Goal: Task Accomplishment & Management: Use online tool/utility

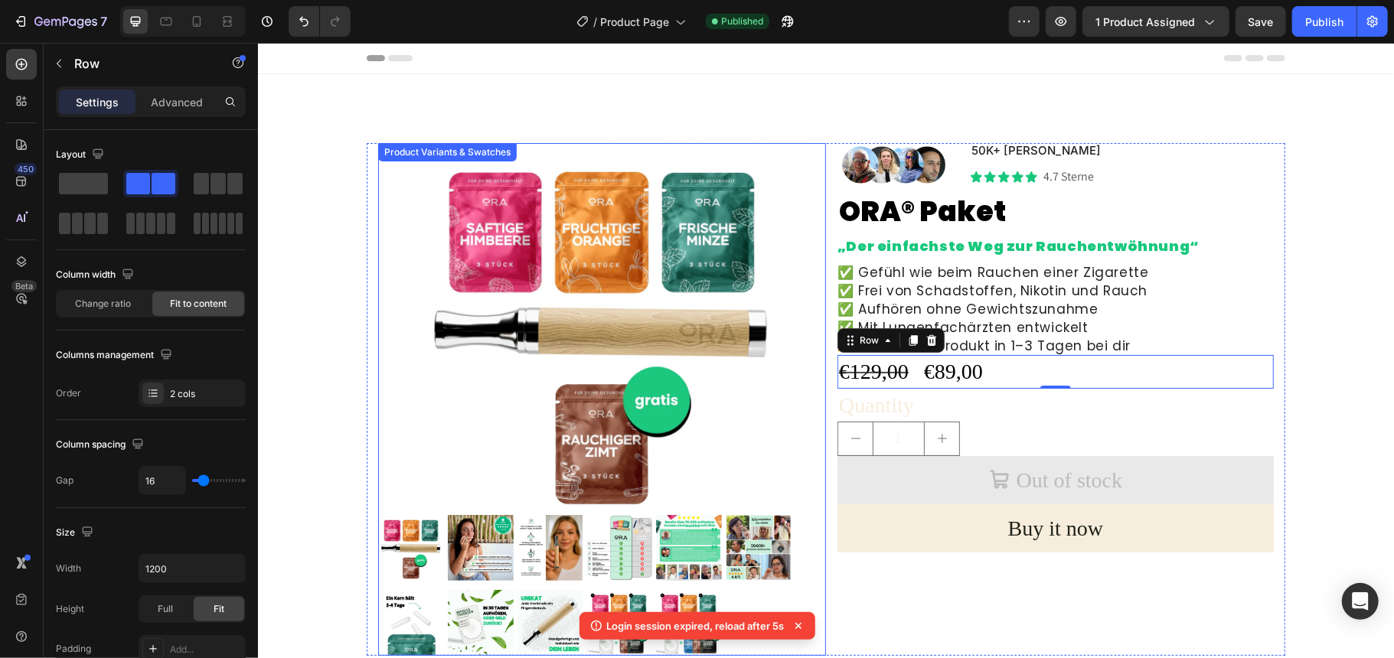
scroll to position [204, 0]
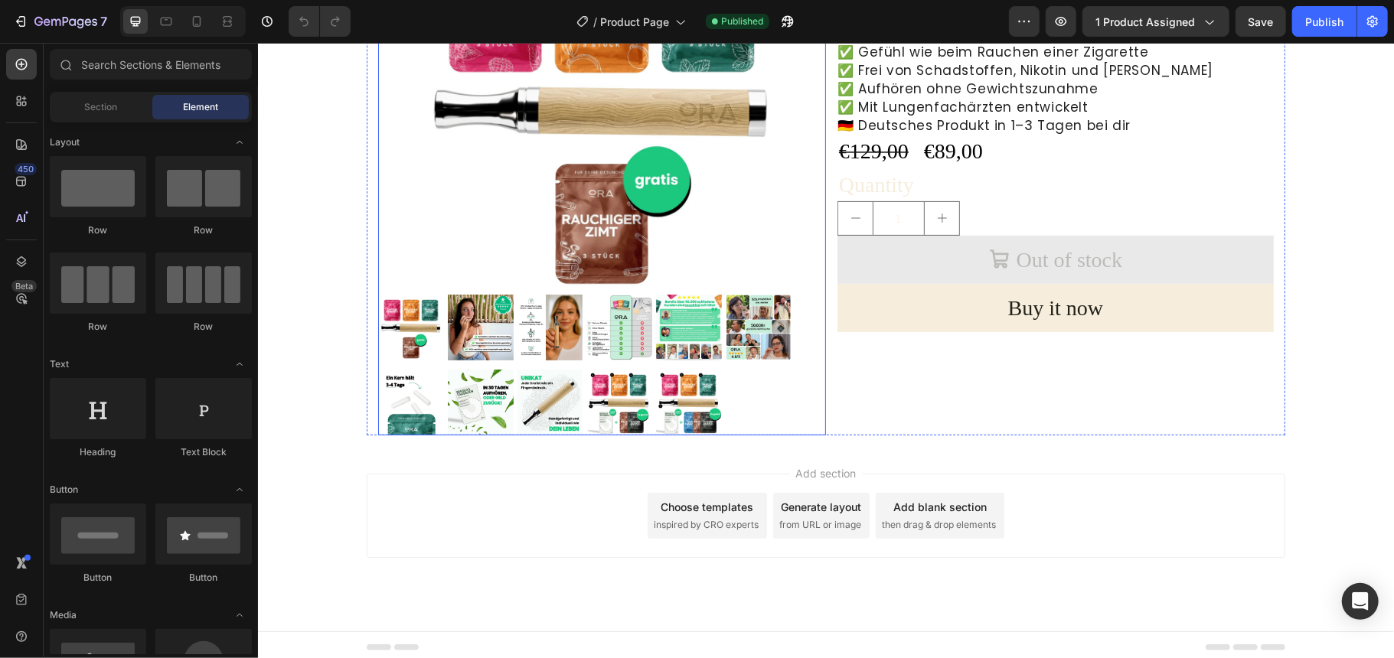
scroll to position [227, 0]
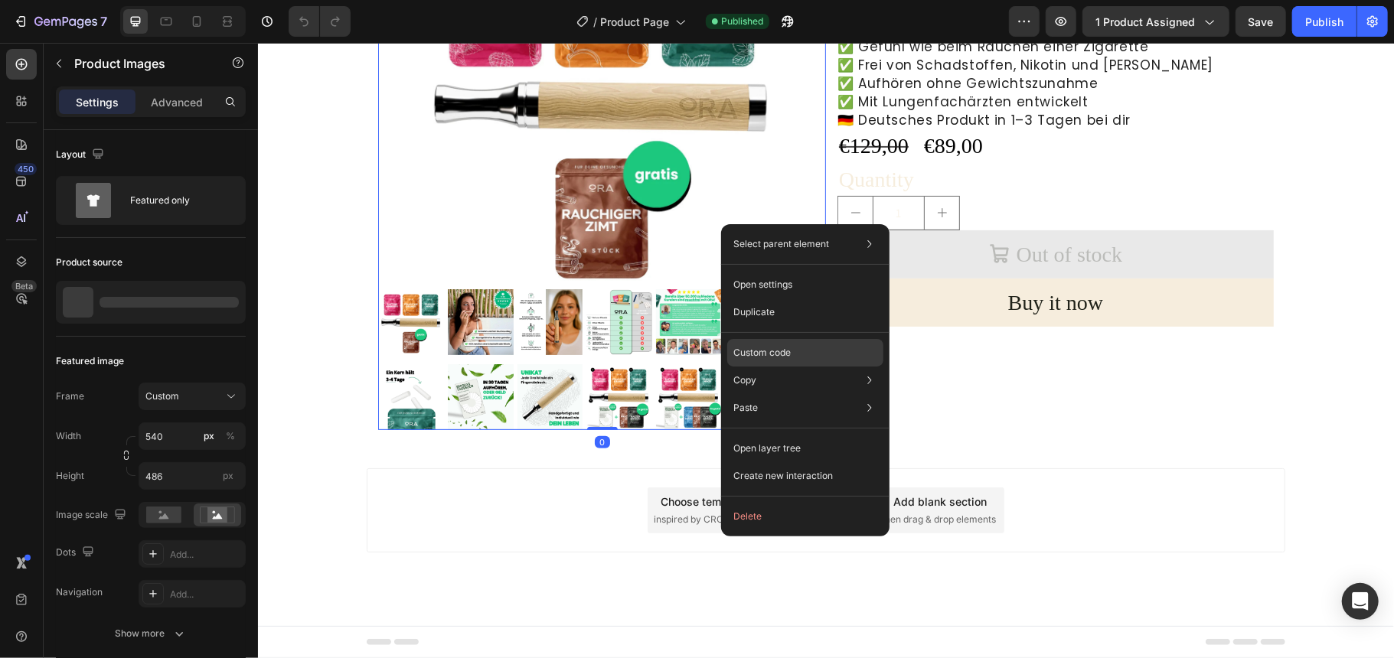
click at [767, 358] on p "Custom code" at bounding box center [761, 353] width 57 height 14
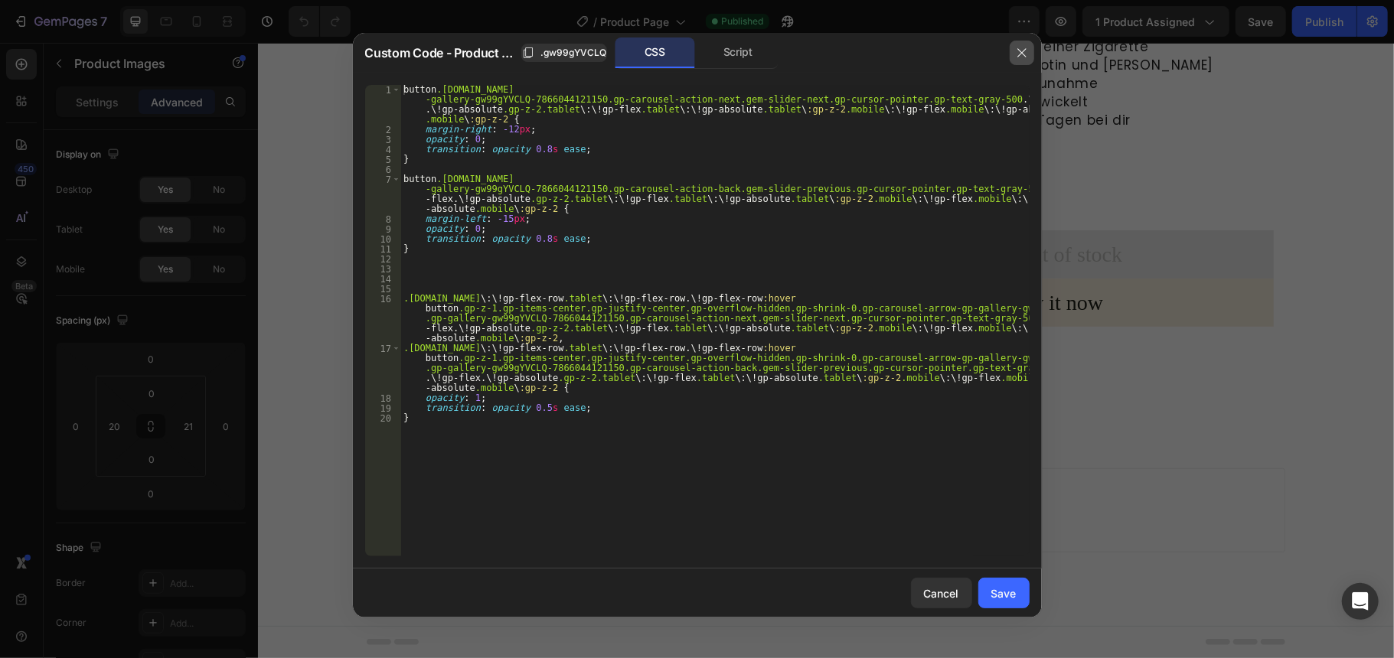
click at [1023, 52] on icon "button" at bounding box center [1021, 52] width 8 height 8
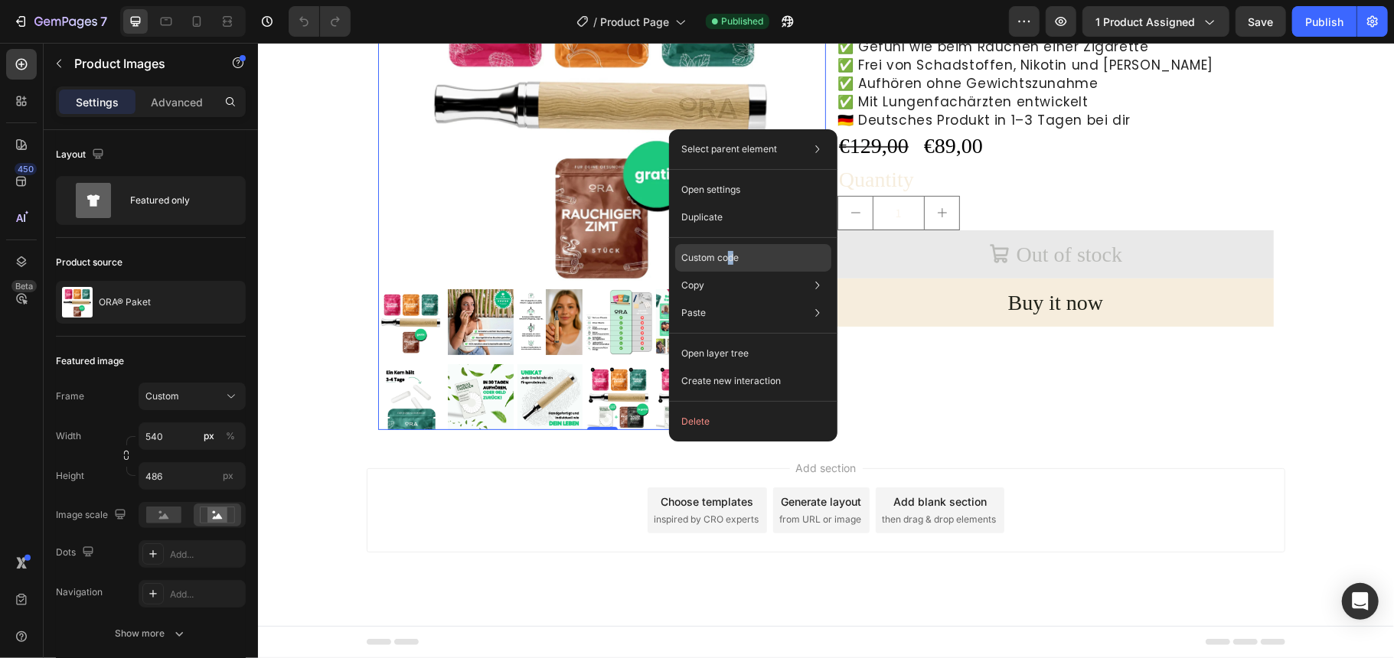
click at [732, 250] on div "Custom code" at bounding box center [753, 258] width 156 height 28
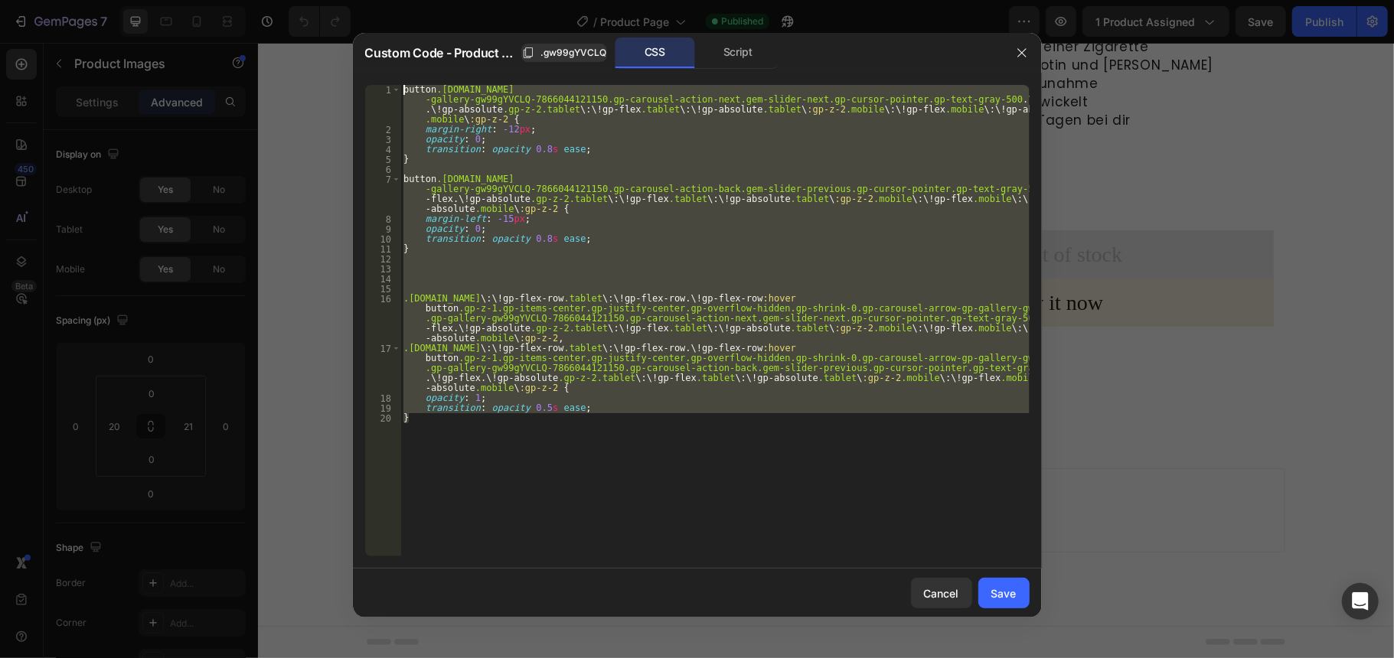
drag, startPoint x: 421, startPoint y: 426, endPoint x: 390, endPoint y: 84, distance: 343.6
click at [390, 85] on div "} 1 2 3 4 5 6 7 8 9 10 11 12 13 14 15 16 17 18 19 20 button .[DOMAIN_NAME] -gal…" at bounding box center [697, 321] width 664 height 472
type textarea "button.gp-z-1.gp-items-center.gp-justify-center.gp-overflow-hidden.gp-shrink-0.…"
click at [1017, 51] on icon "button" at bounding box center [1022, 53] width 12 height 12
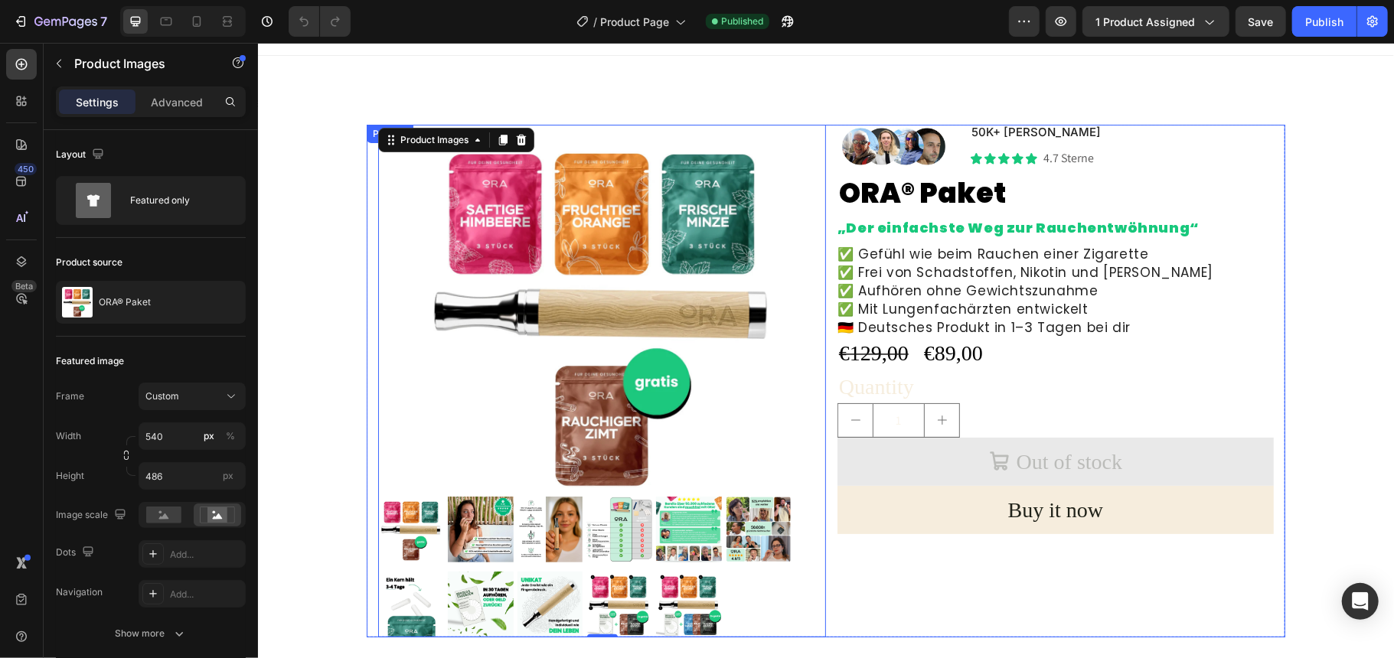
scroll to position [0, 0]
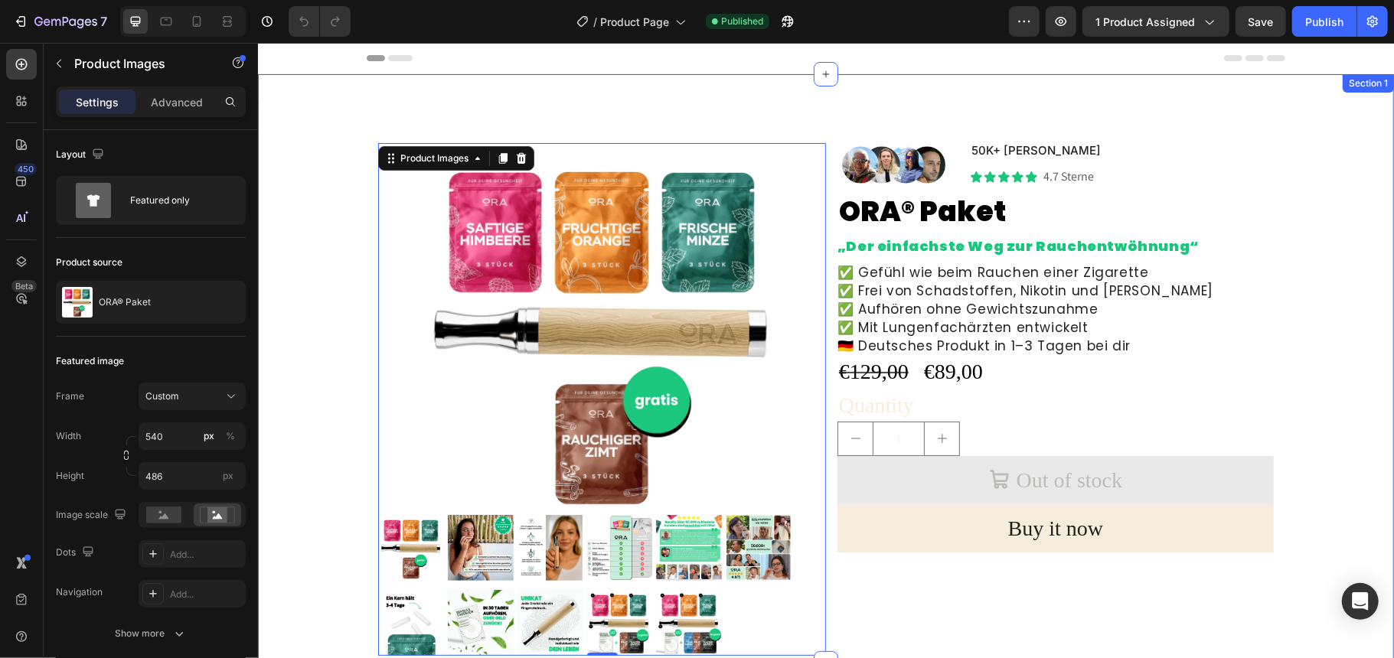
click at [997, 88] on div "Product Images 0 p1 p1 p2 p2 p3 p3 p4 p4 p5 p5 p6 p6 p7 p7 p8 p8 p9 p9 p10 p10 …" at bounding box center [825, 367] width 1136 height 589
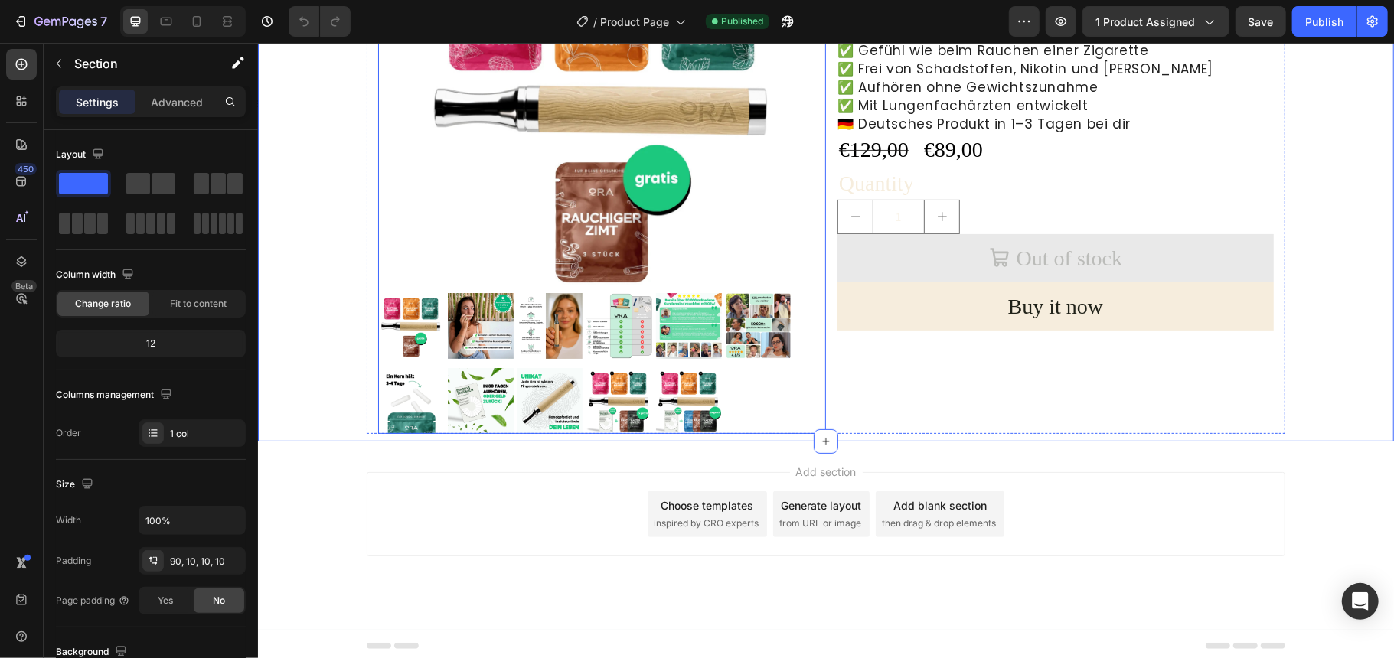
scroll to position [227, 0]
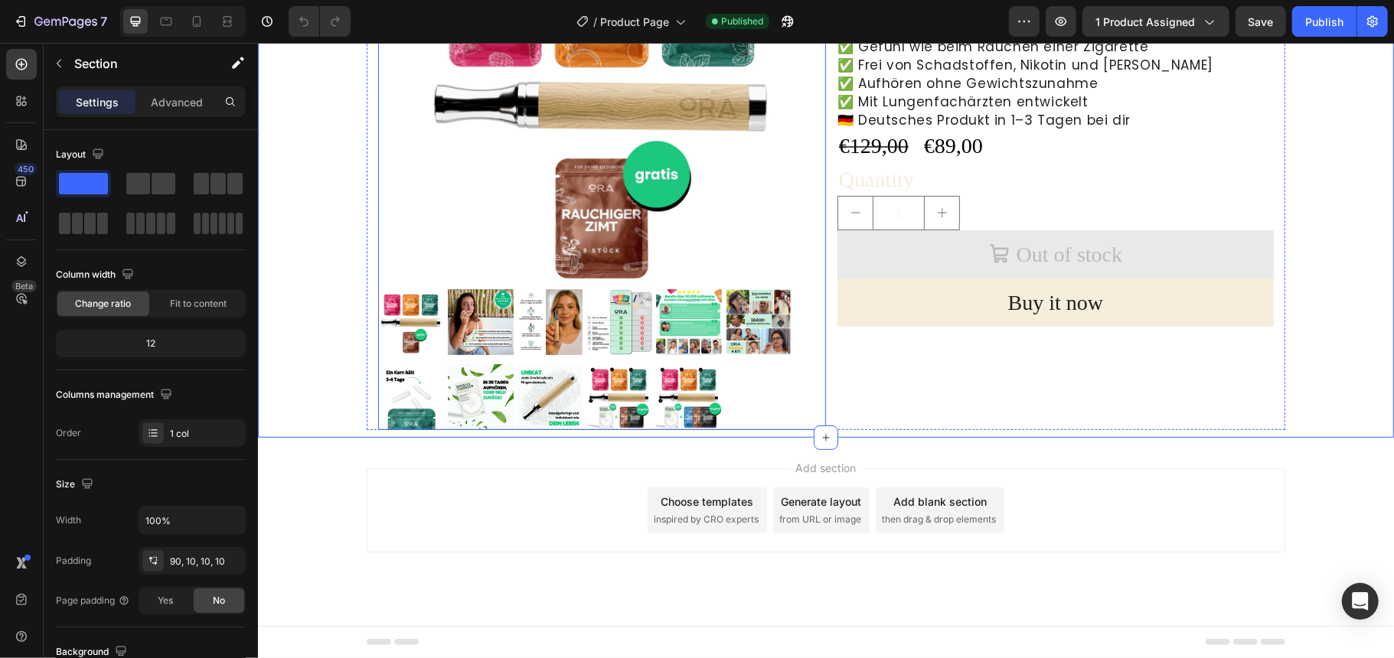
click at [524, 355] on div "p1 p1 p2 p2 p3 p3 p4 p4 p5 p5 p6 p6 p7 p7 p8 p8 p9 p9 p10 p10 p11 p11" at bounding box center [601, 359] width 448 height 141
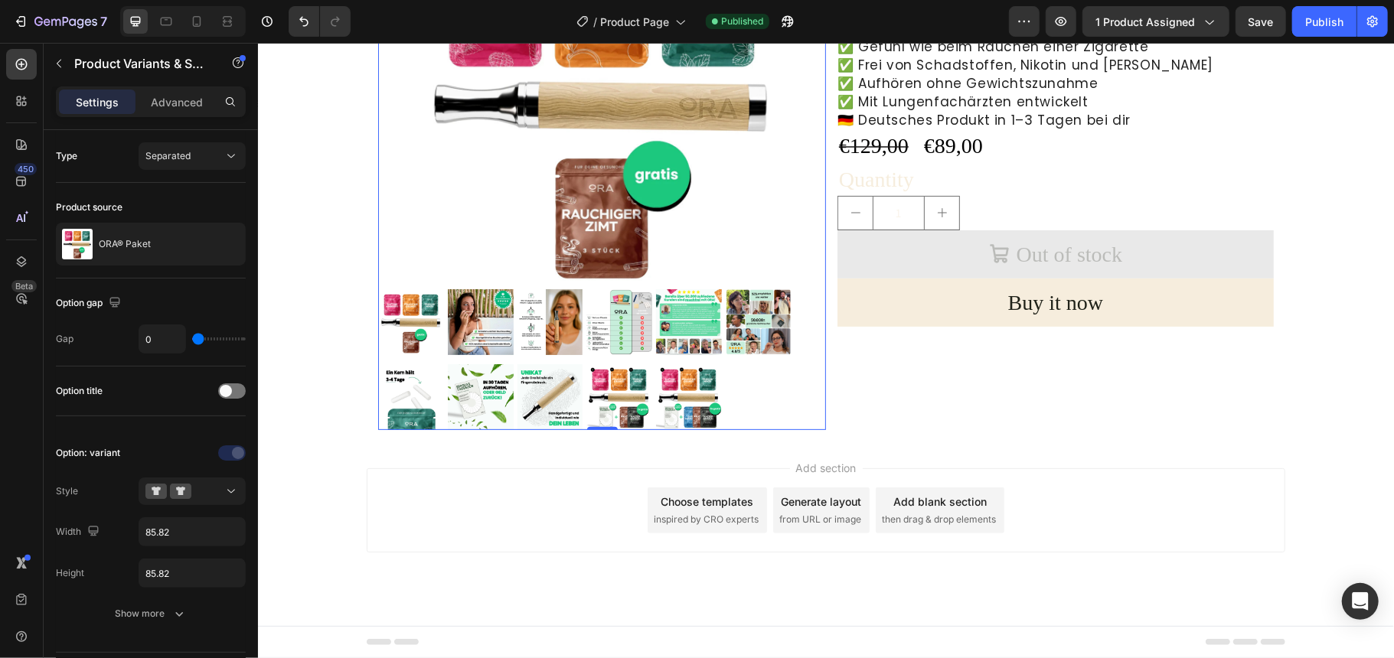
click at [464, 335] on img at bounding box center [480, 322] width 66 height 66
click at [447, 289] on input "p2 p2" at bounding box center [446, 288] width 1 height 1
radio input "true"
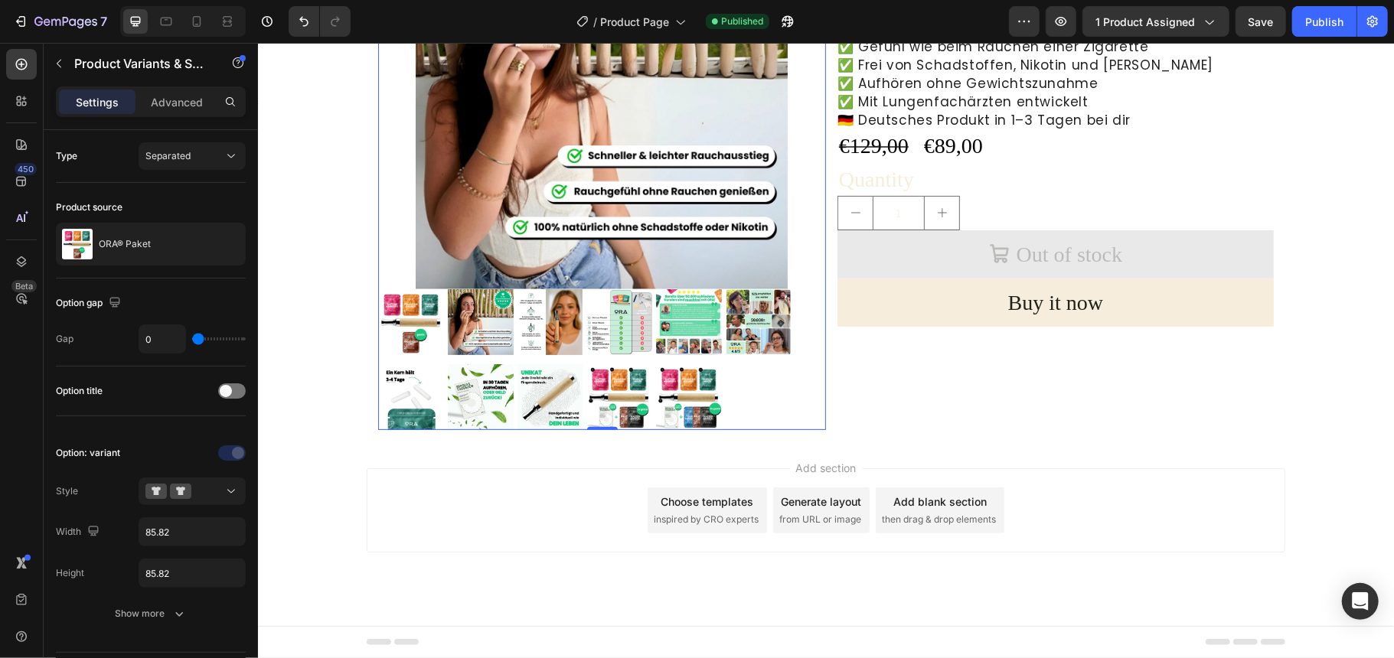
click at [736, 349] on img at bounding box center [758, 322] width 66 height 66
click at [725, 289] on input "p6 p6" at bounding box center [724, 288] width 1 height 1
radio input "true"
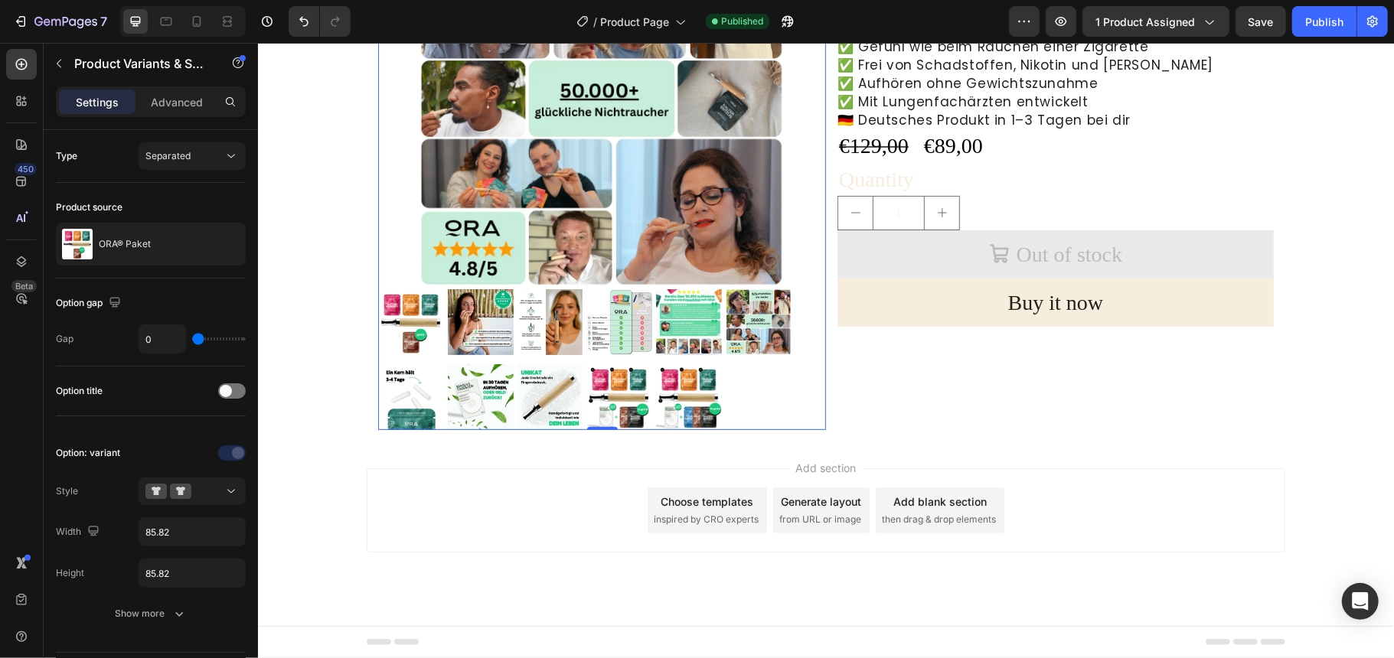
click at [736, 349] on img at bounding box center [758, 322] width 66 height 66
click at [725, 289] on input "p6 p6" at bounding box center [724, 288] width 1 height 1
click at [398, 119] on img at bounding box center [600, 103] width 413 height 372
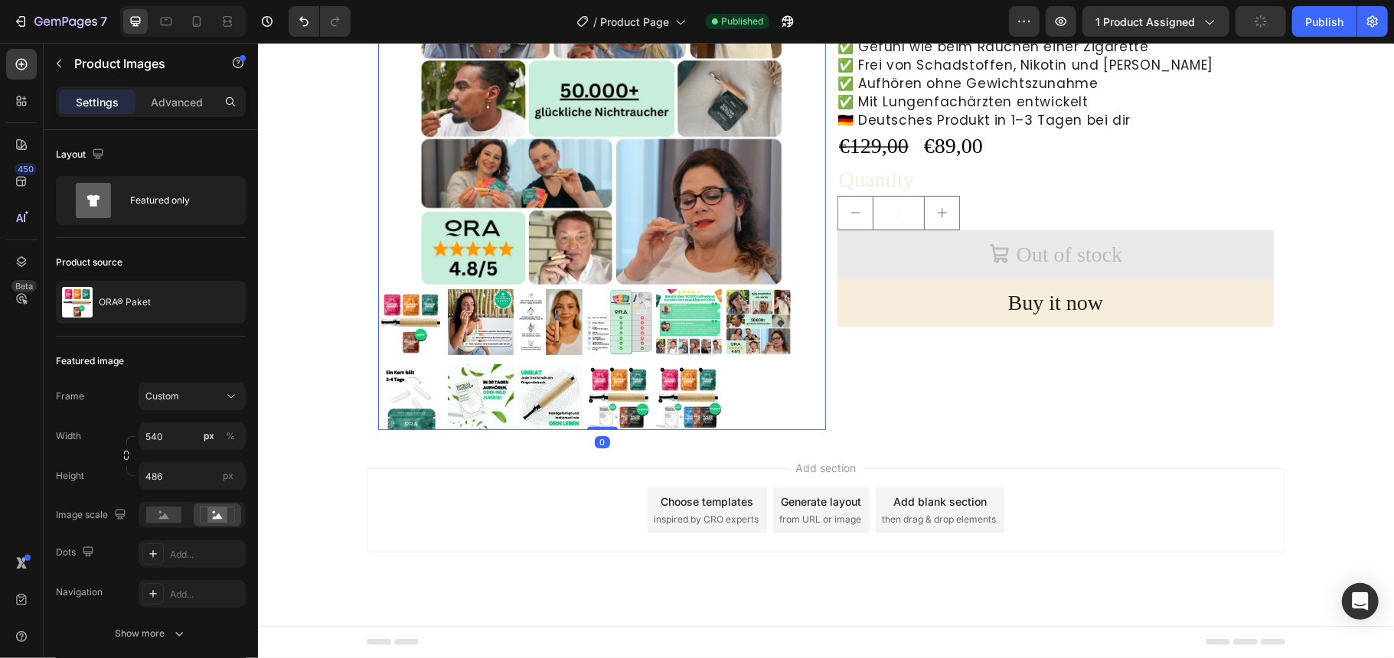
click at [398, 119] on img at bounding box center [600, 103] width 413 height 372
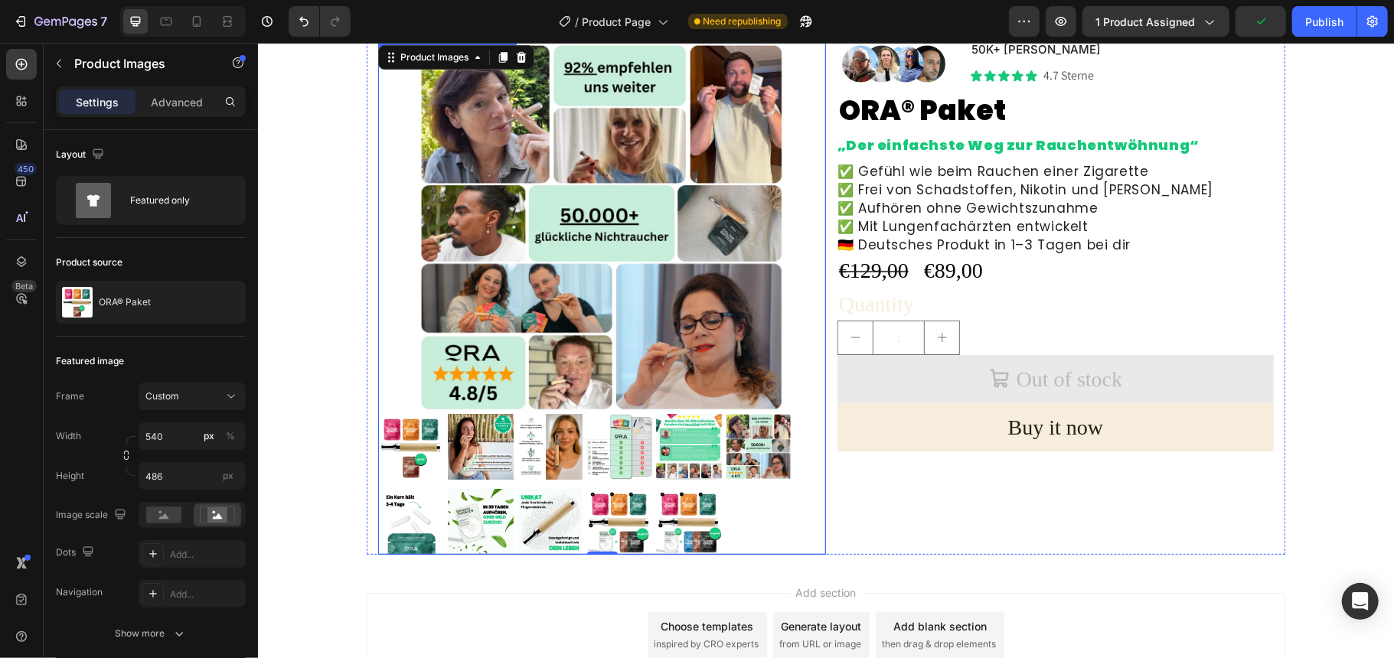
scroll to position [102, 0]
click at [739, 509] on div "p1 p1 p2 p2 p3 p3 p4 p4 p5 p5 p6 p6 p7 p7 p8 p8 p9 p9 p10 p10 p11 p11" at bounding box center [601, 483] width 448 height 141
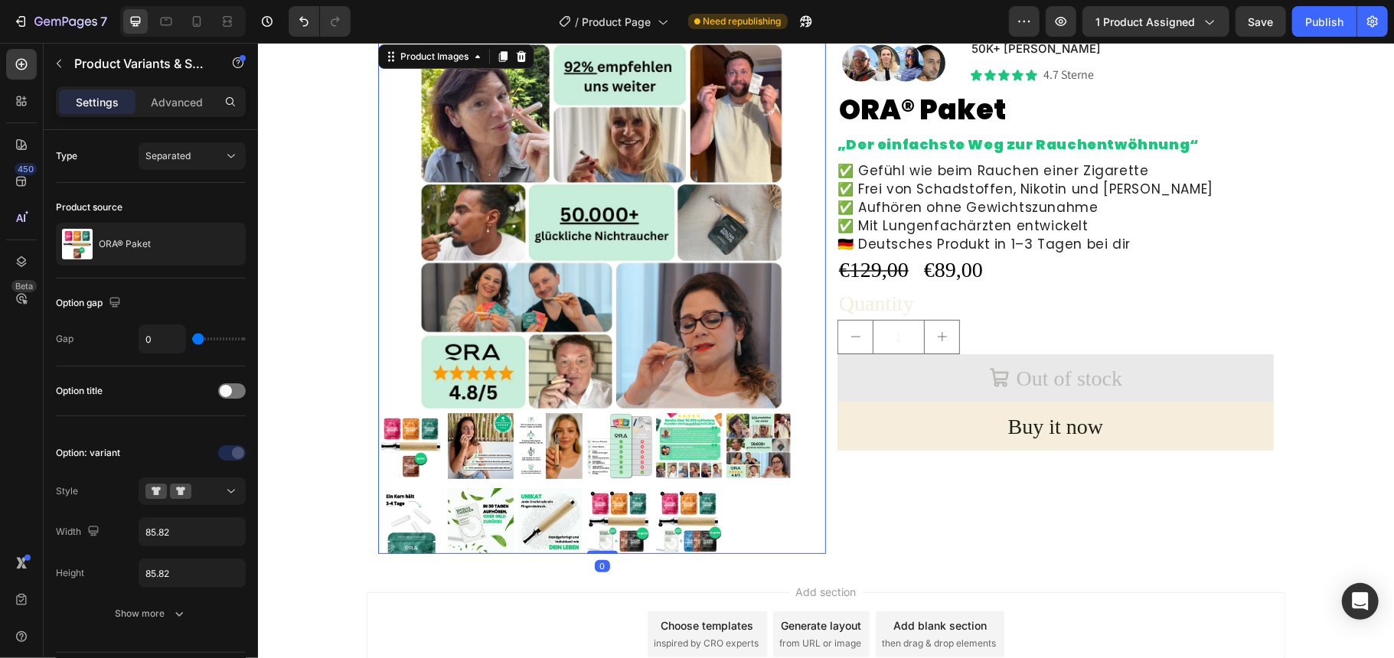
click at [791, 307] on img at bounding box center [600, 227] width 413 height 372
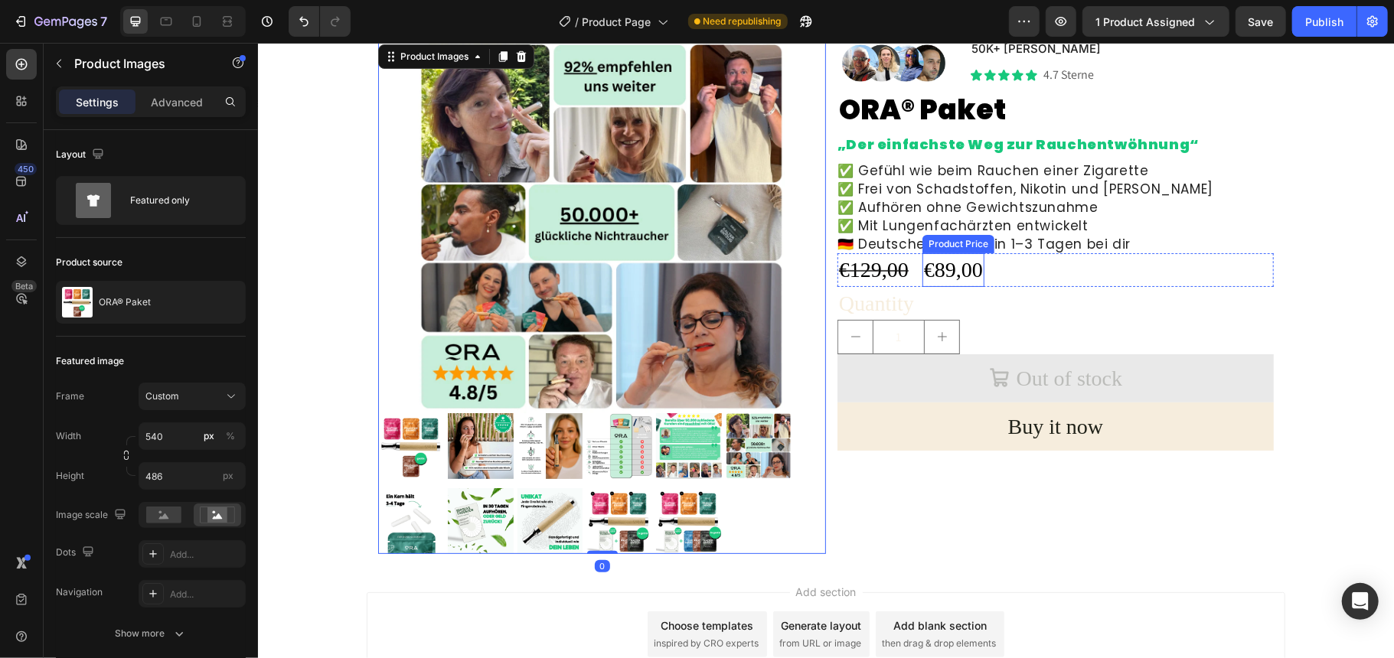
click at [965, 259] on div "€89,00" at bounding box center [953, 269] width 62 height 33
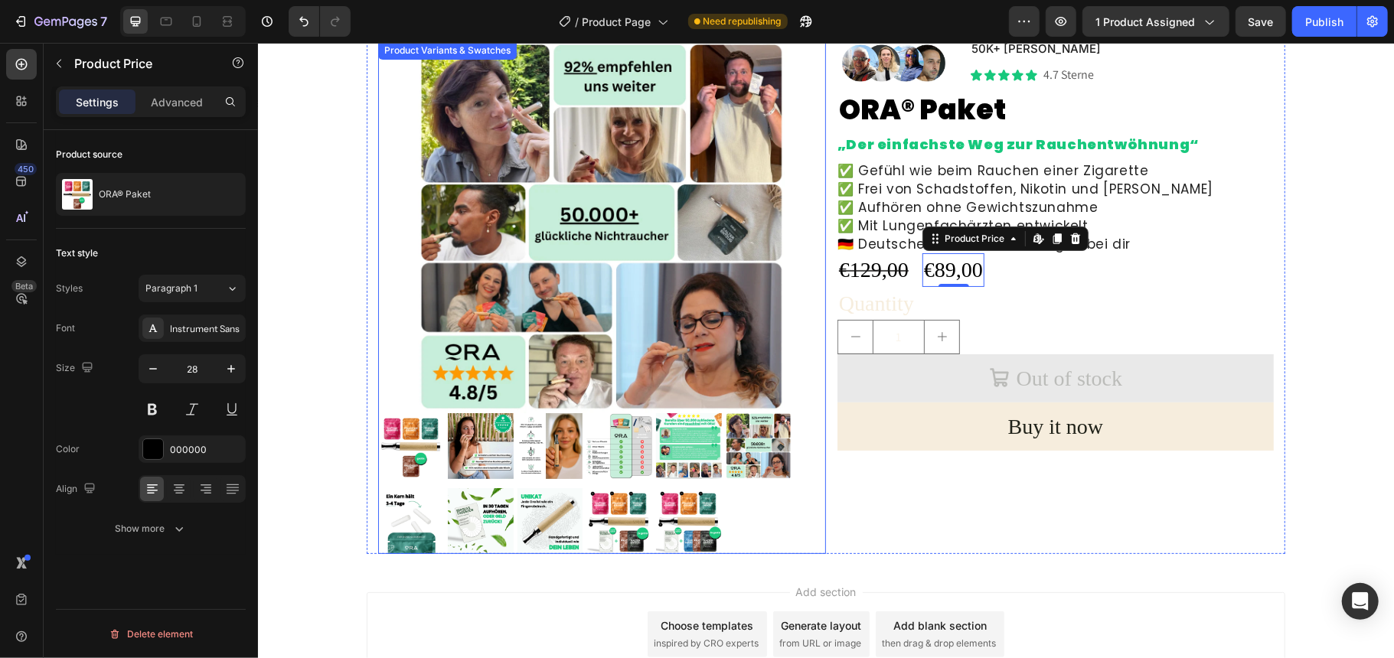
click at [749, 472] on img at bounding box center [758, 446] width 66 height 66
click at [725, 413] on input "p6 p6" at bounding box center [724, 412] width 1 height 1
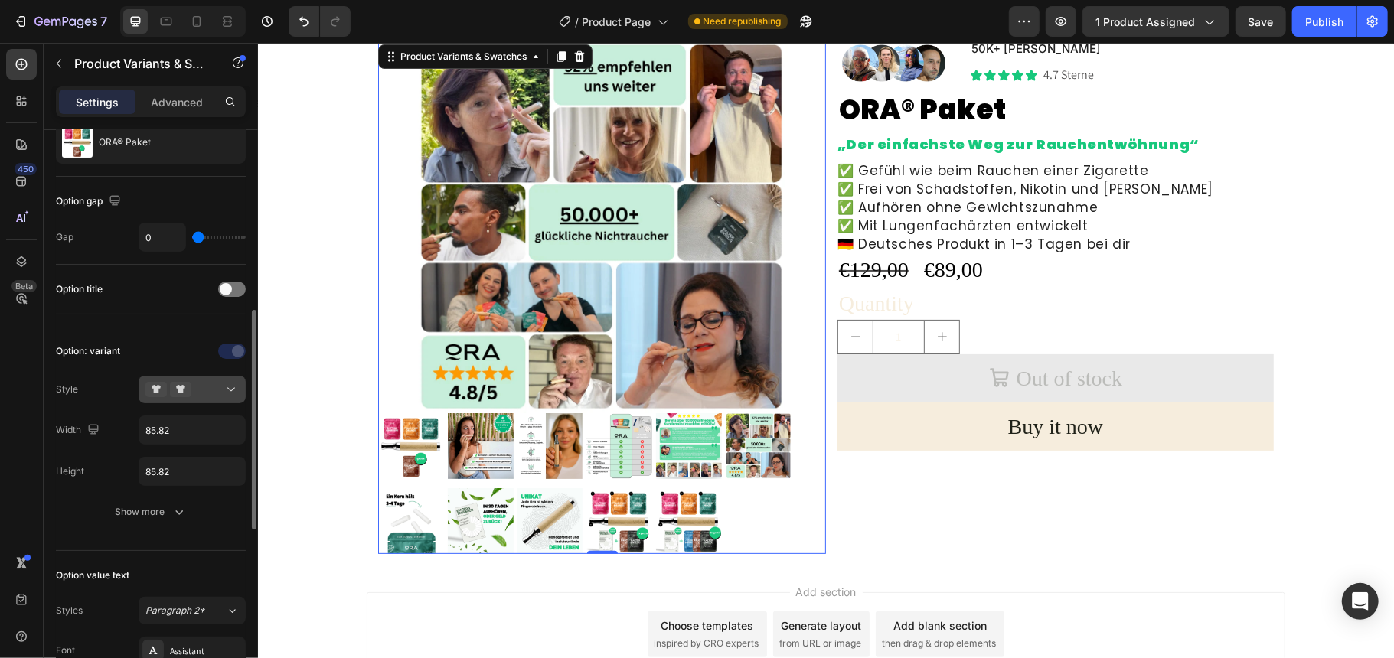
scroll to position [204, 0]
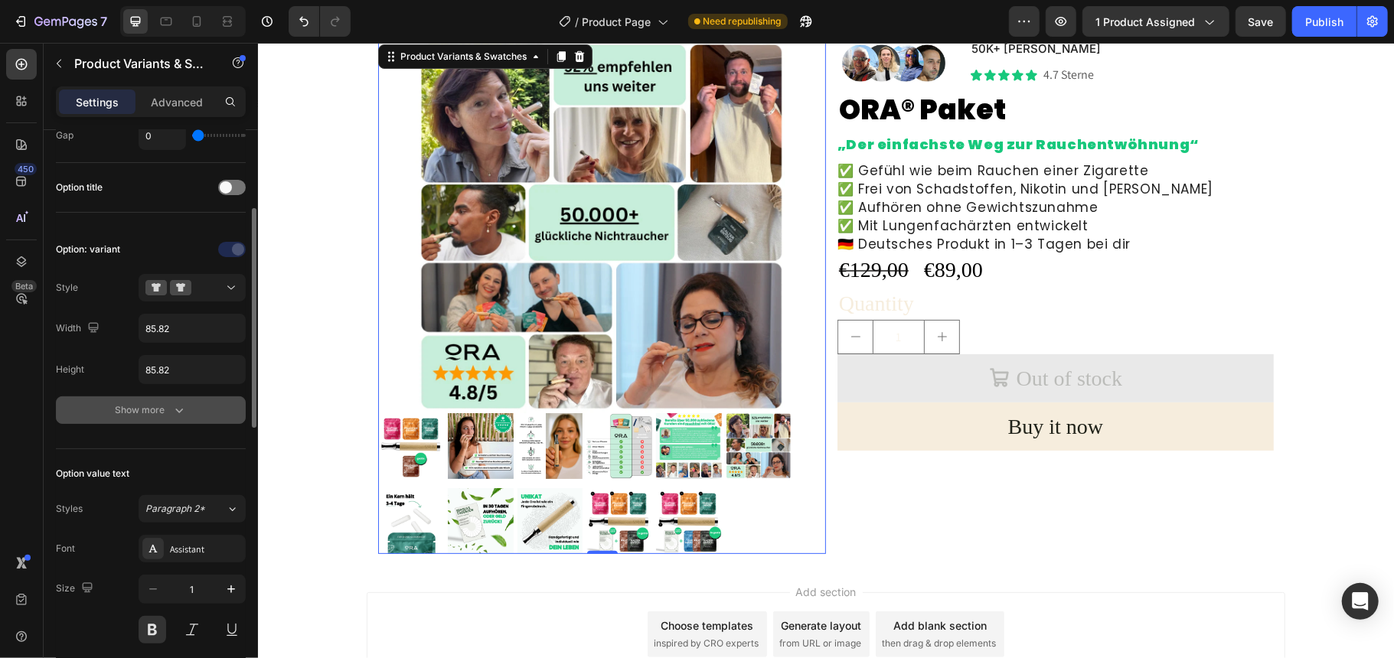
click at [158, 409] on div "Show more" at bounding box center [151, 410] width 71 height 15
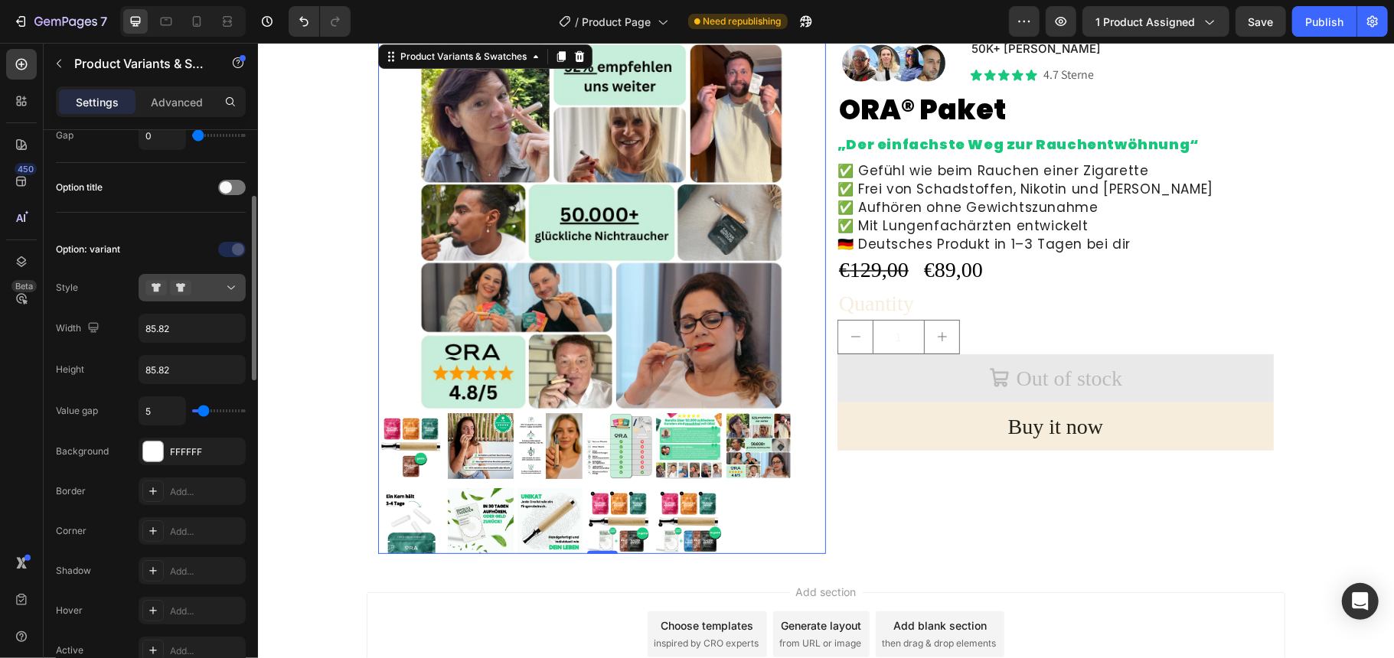
click at [227, 289] on icon at bounding box center [231, 287] width 15 height 15
click at [0, 416] on div "450 Beta" at bounding box center [22, 350] width 44 height 615
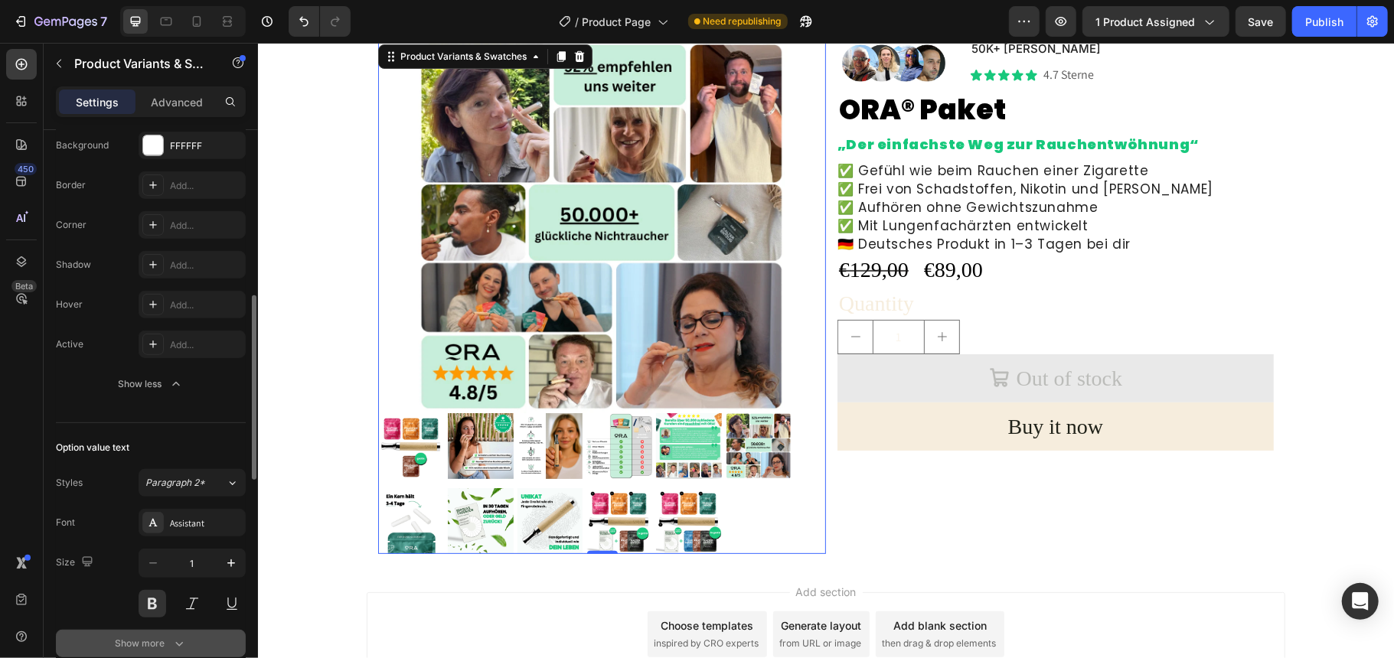
scroll to position [612, 0]
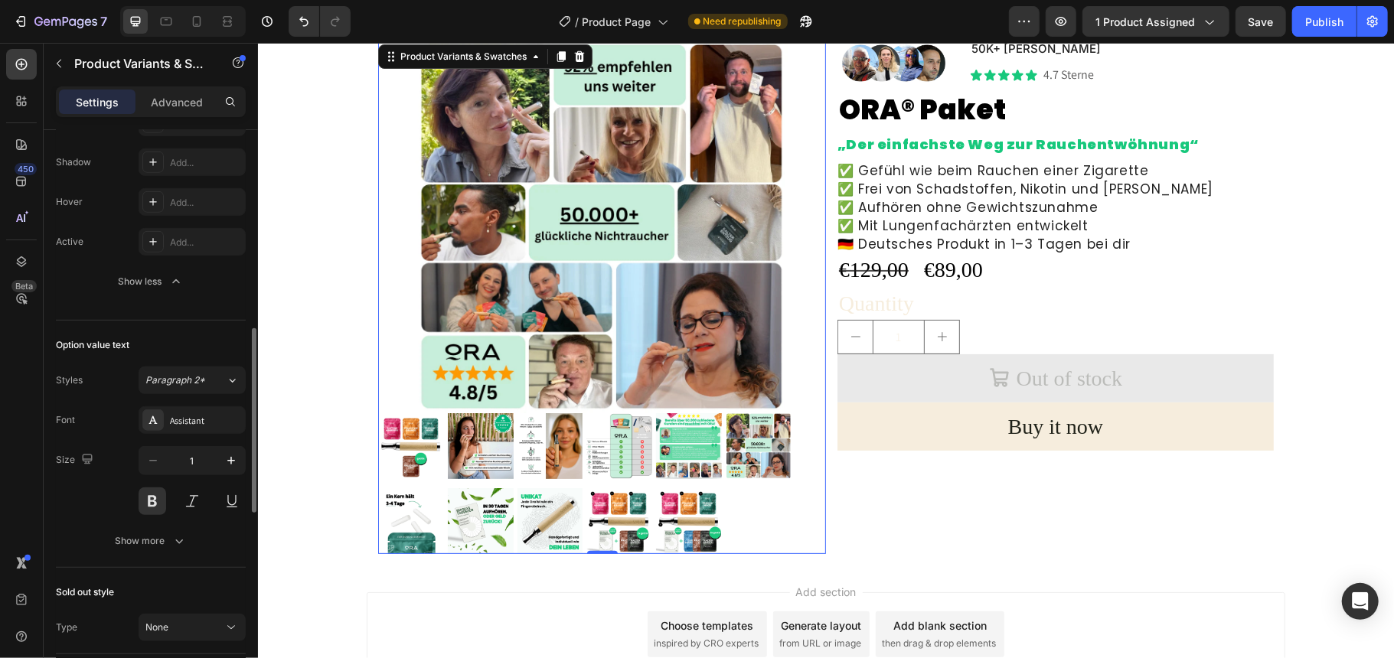
drag, startPoint x: 233, startPoint y: 378, endPoint x: 231, endPoint y: 403, distance: 24.5
click at [233, 386] on icon at bounding box center [232, 380] width 13 height 15
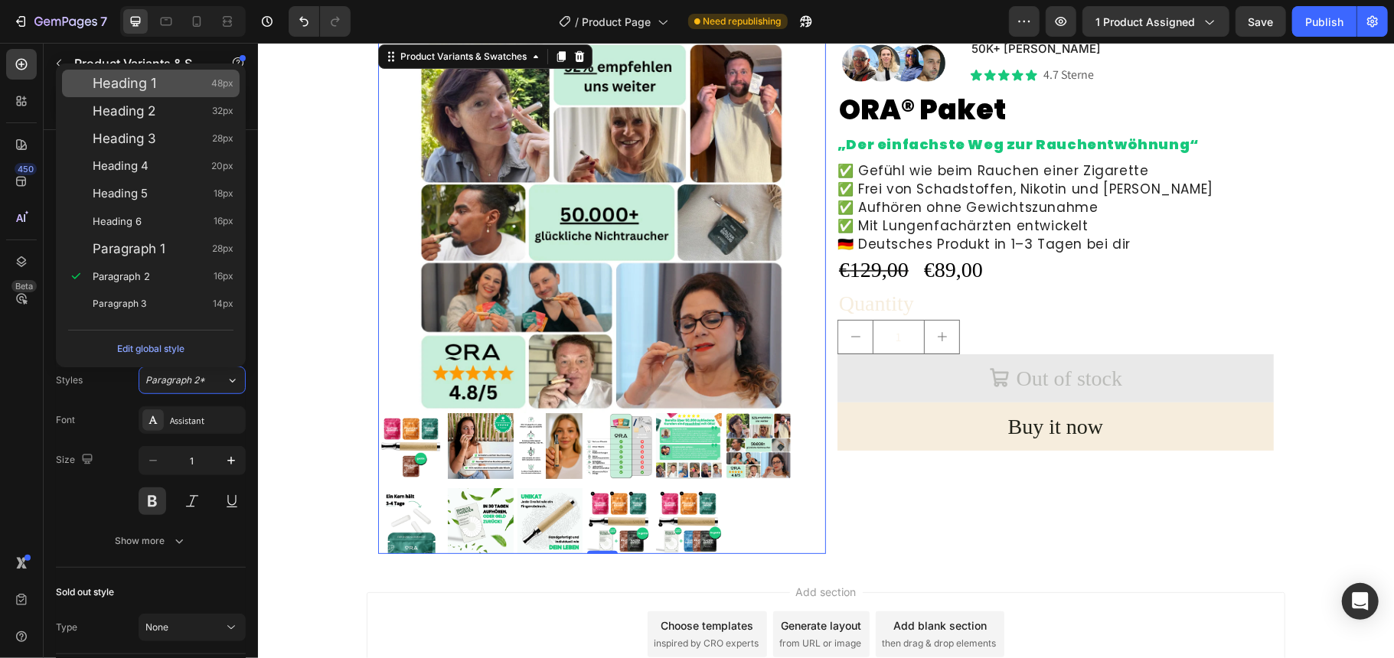
click at [151, 90] on span "Heading 1" at bounding box center [125, 83] width 64 height 15
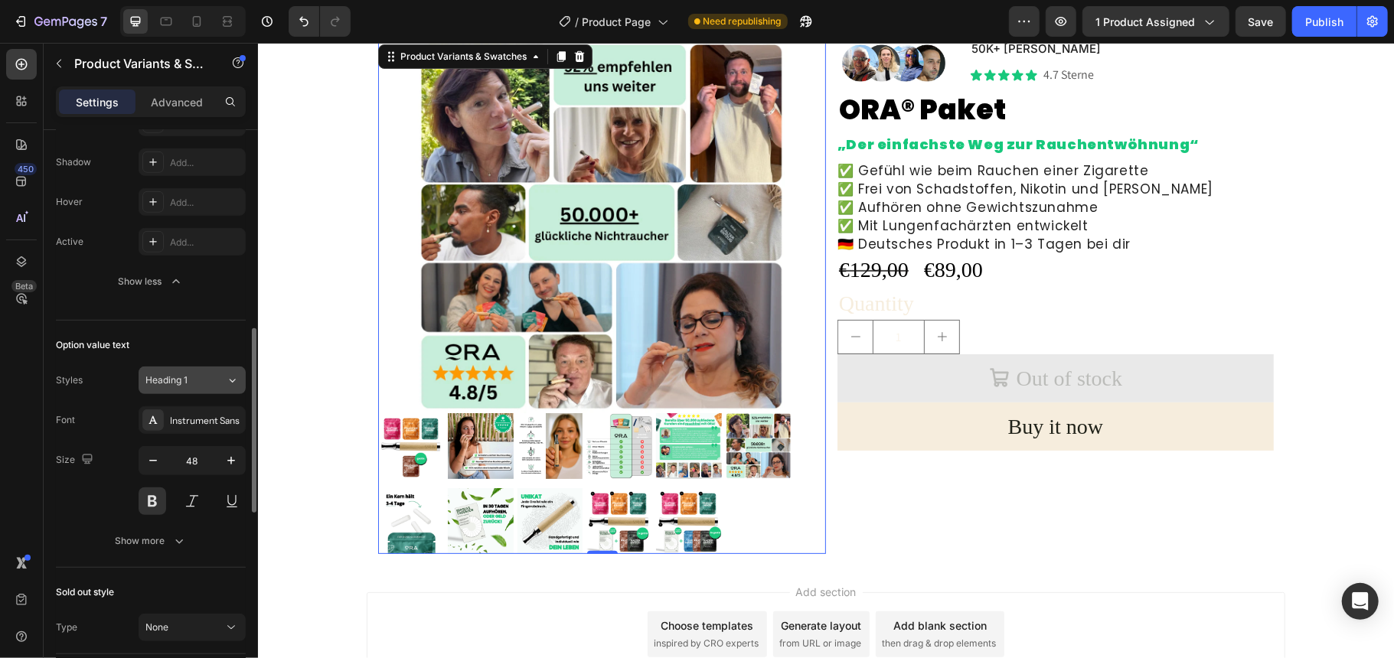
click at [194, 387] on div "Heading 1" at bounding box center [176, 381] width 62 height 14
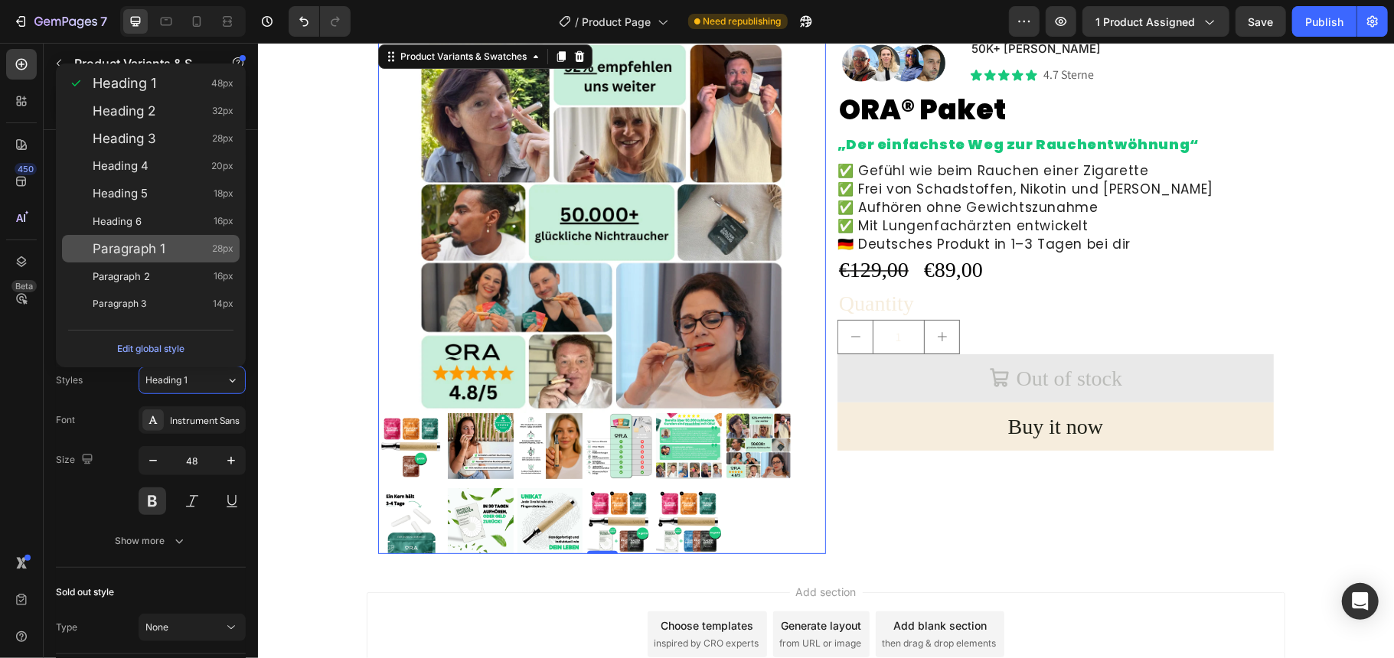
click at [173, 237] on div "Paragraph 1 28px" at bounding box center [151, 249] width 178 height 28
type input "28"
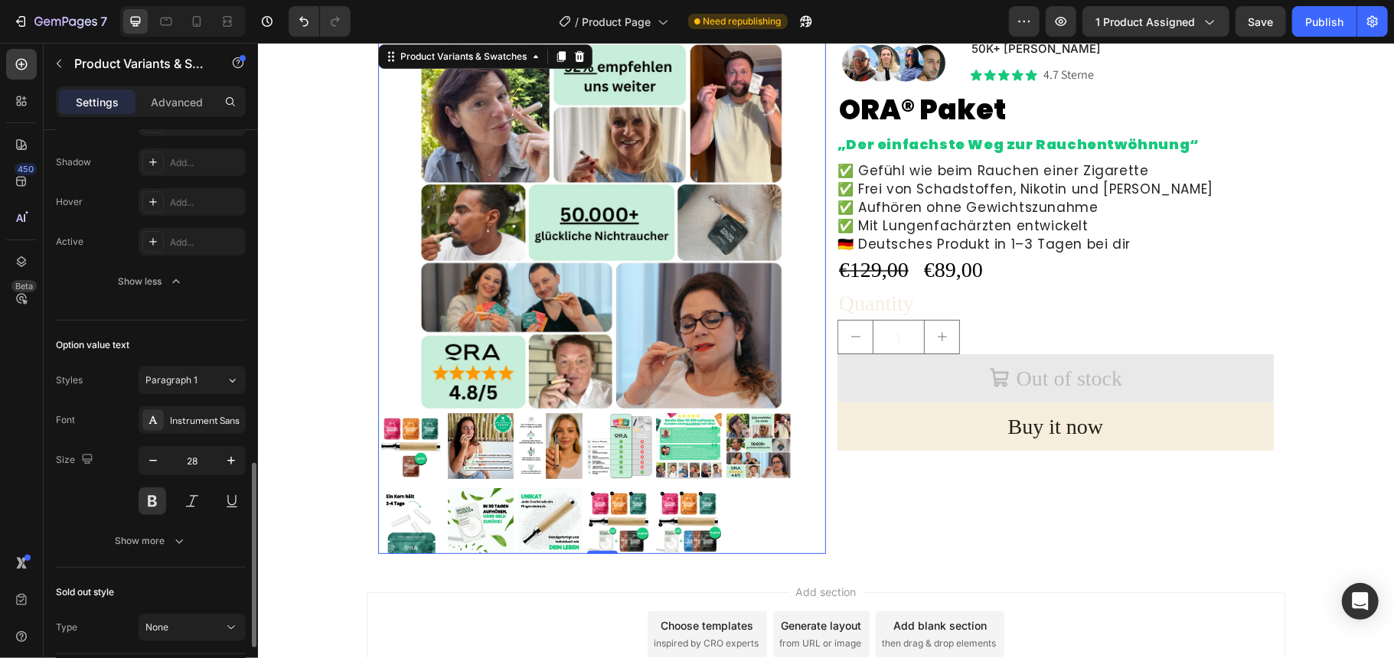
scroll to position [714, 0]
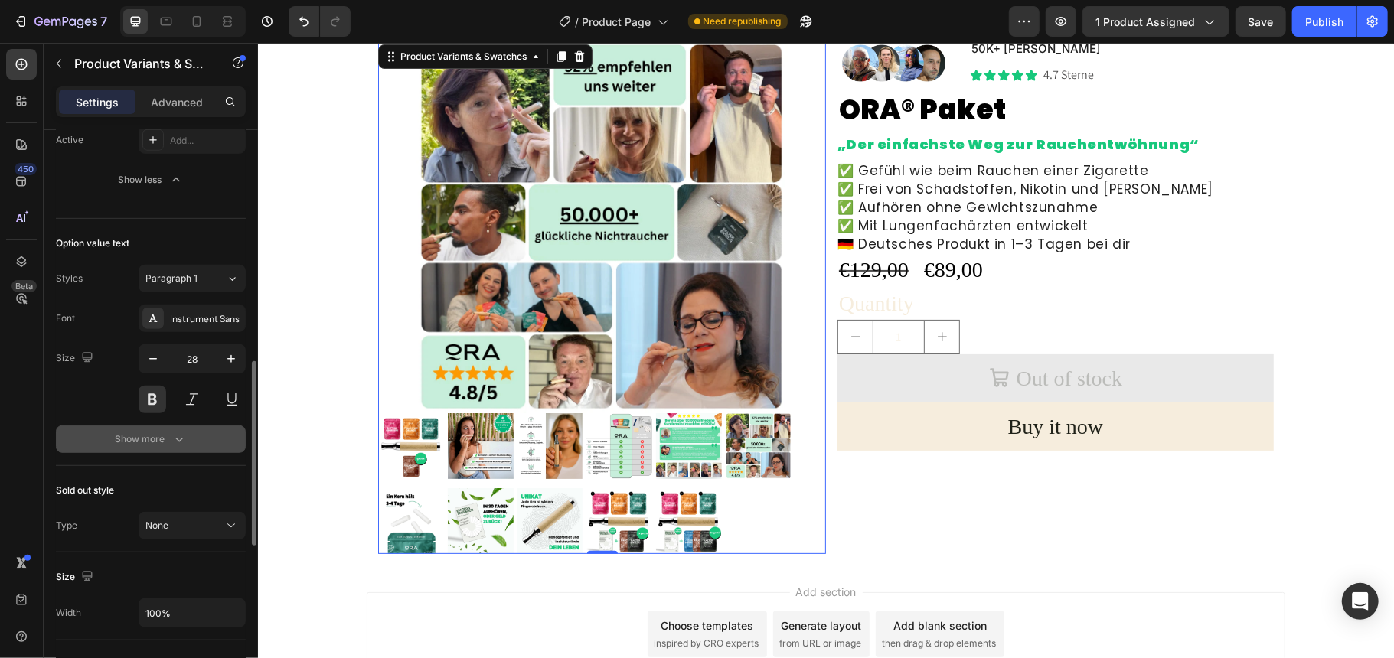
click at [178, 444] on icon "button" at bounding box center [178, 439] width 15 height 15
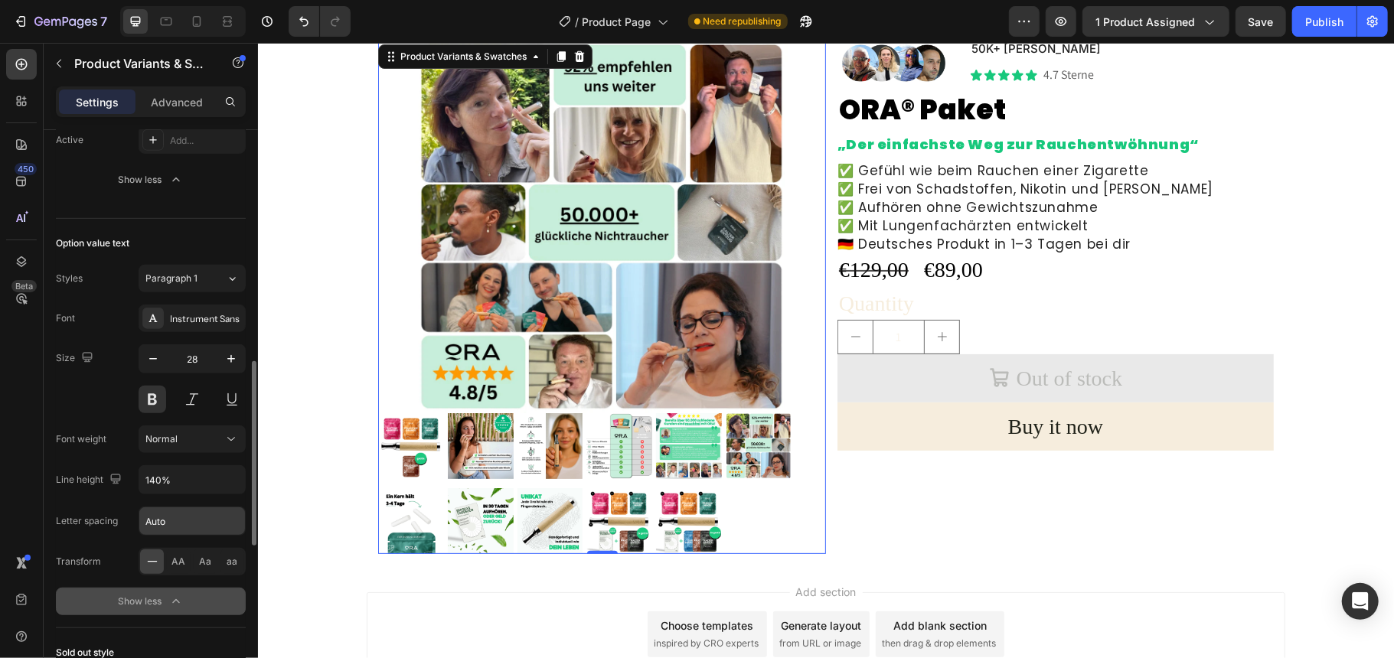
scroll to position [816, 0]
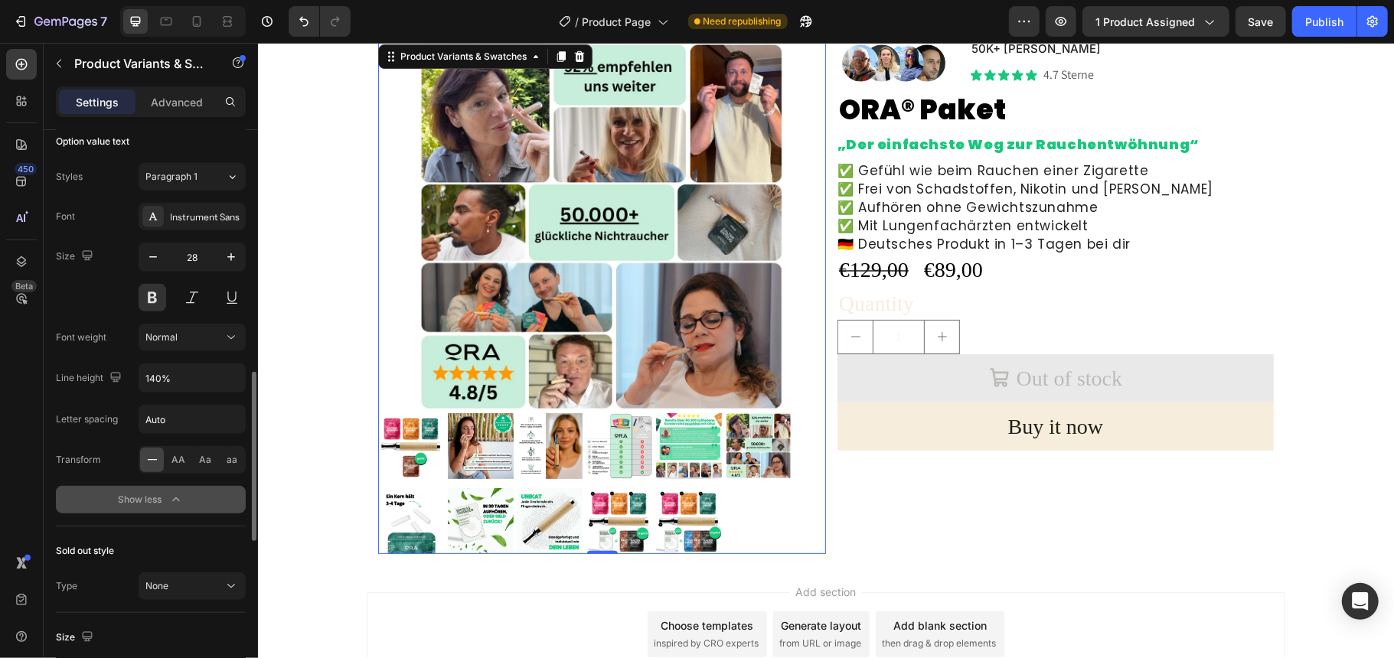
click at [155, 466] on icon at bounding box center [152, 459] width 15 height 15
click at [29, 409] on div "450 Beta" at bounding box center [21, 298] width 31 height 499
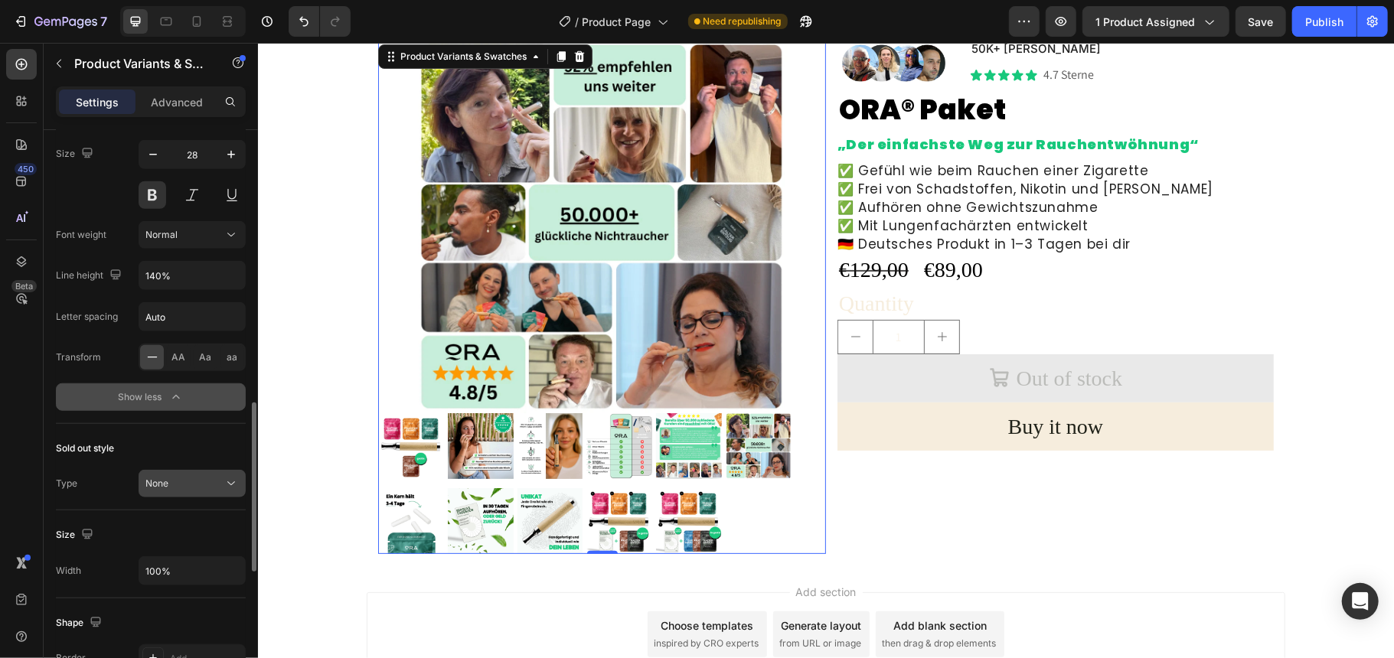
click at [191, 491] on div "None" at bounding box center [184, 484] width 78 height 14
click at [0, 455] on div "450 Beta" at bounding box center [22, 350] width 44 height 615
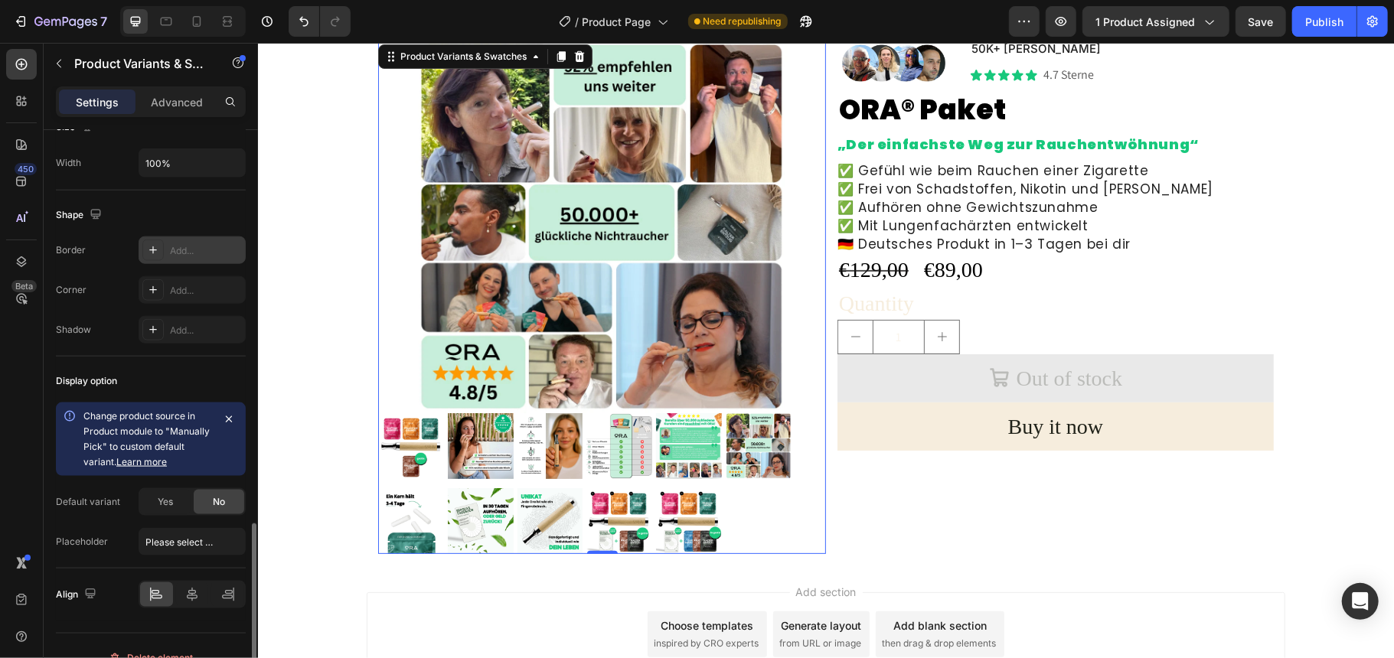
scroll to position [1357, 0]
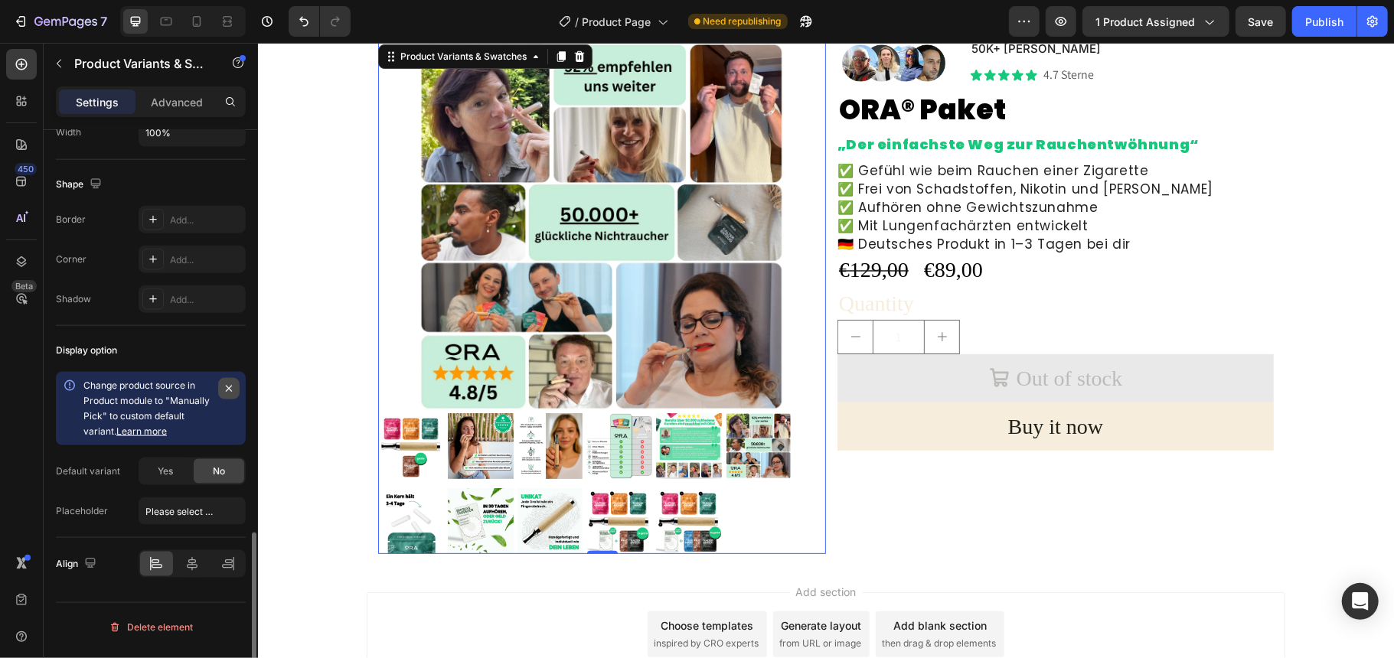
click at [233, 390] on icon "button" at bounding box center [229, 389] width 12 height 12
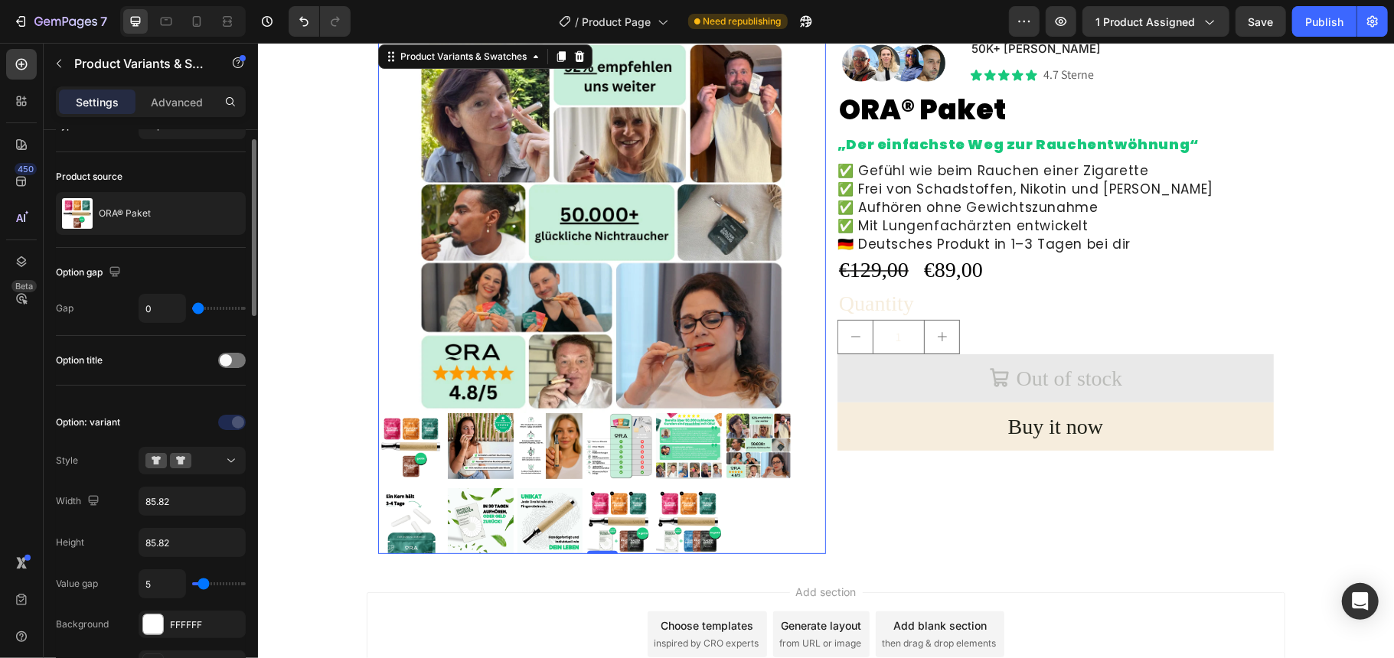
scroll to position [0, 0]
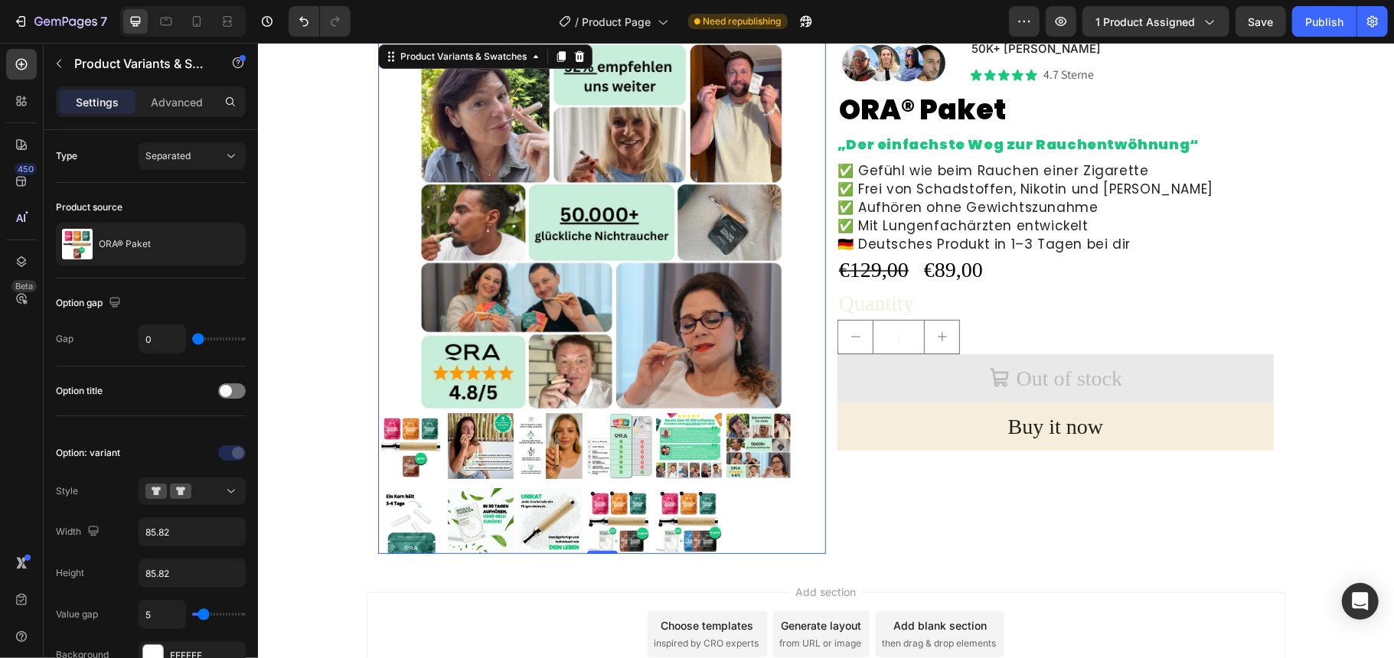
click at [402, 439] on img at bounding box center [410, 446] width 66 height 66
click at [377, 413] on input "p1 p1" at bounding box center [377, 412] width 1 height 1
radio input "true"
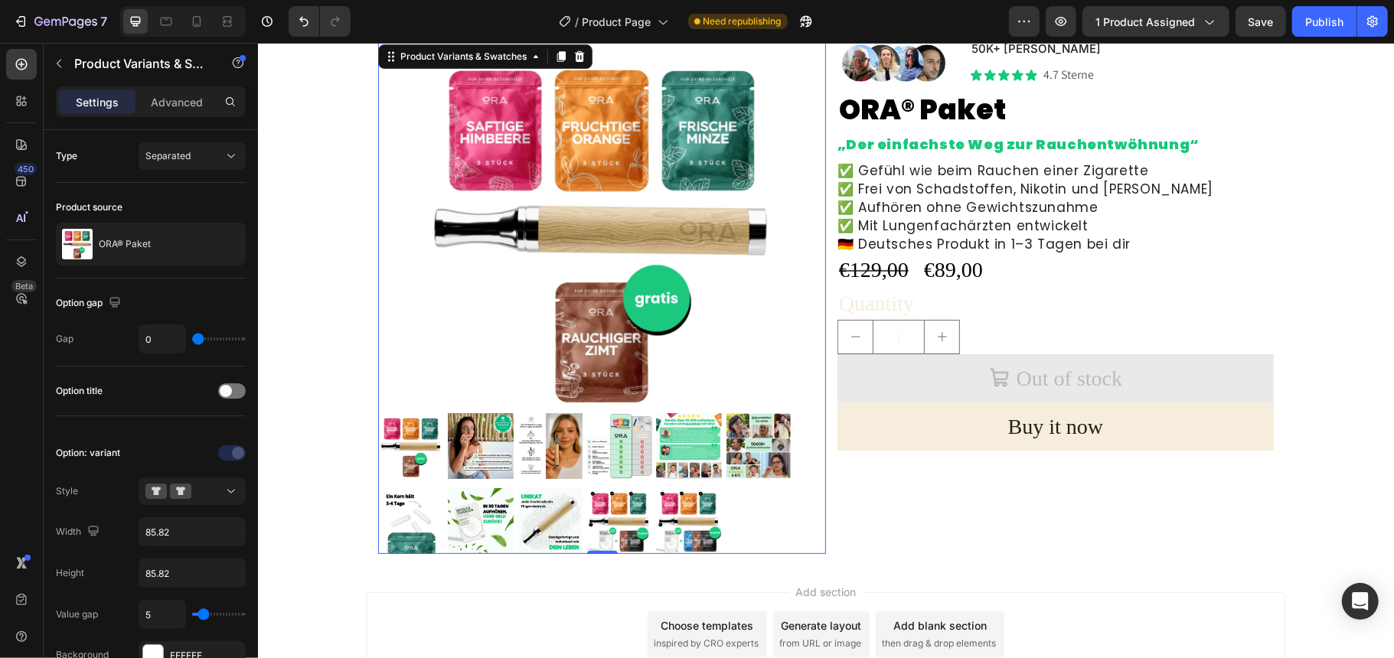
click at [478, 442] on img at bounding box center [480, 446] width 66 height 66
click at [447, 413] on input "p2 p2" at bounding box center [446, 412] width 1 height 1
radio input "true"
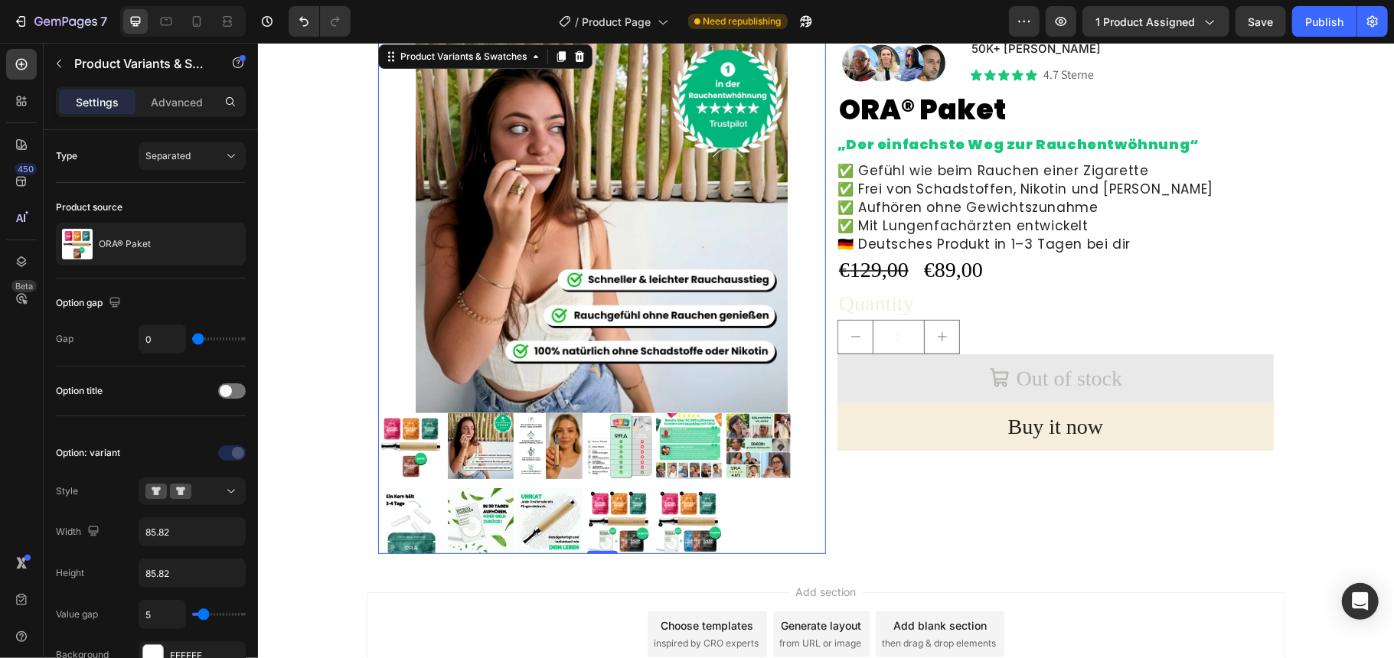
click at [542, 445] on img at bounding box center [550, 446] width 66 height 66
click at [517, 413] on input "p3 p3" at bounding box center [516, 412] width 1 height 1
radio input "true"
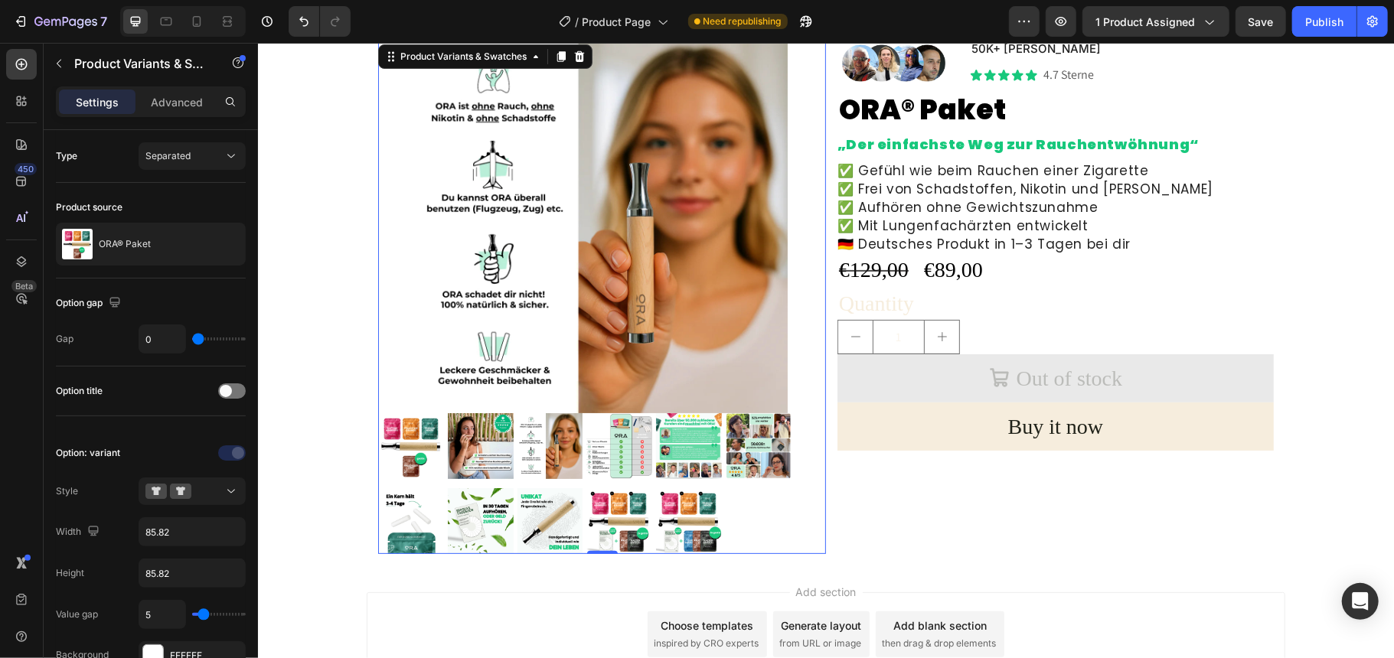
click at [623, 517] on img at bounding box center [619, 521] width 66 height 66
click at [586, 488] on input "p10 p10" at bounding box center [585, 487] width 1 height 1
radio input "true"
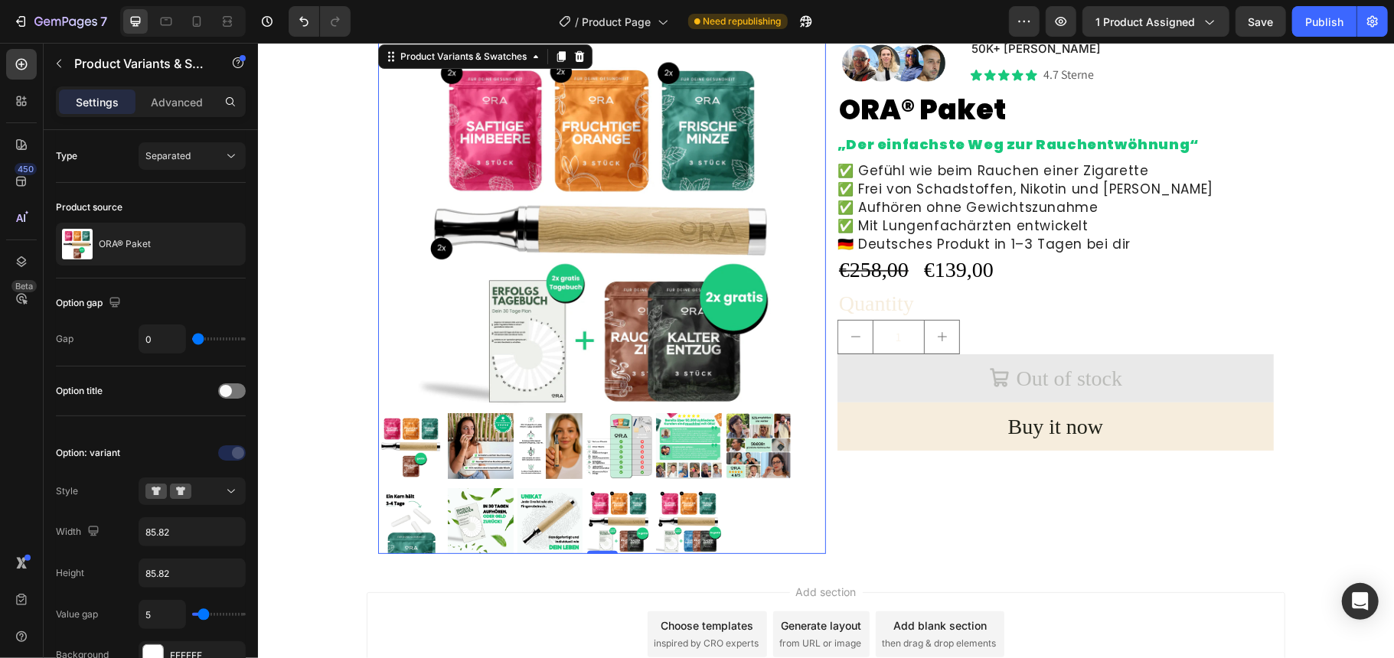
click at [533, 515] on img at bounding box center [550, 521] width 66 height 66
click at [517, 488] on input "p9 p9" at bounding box center [516, 487] width 1 height 1
radio input "true"
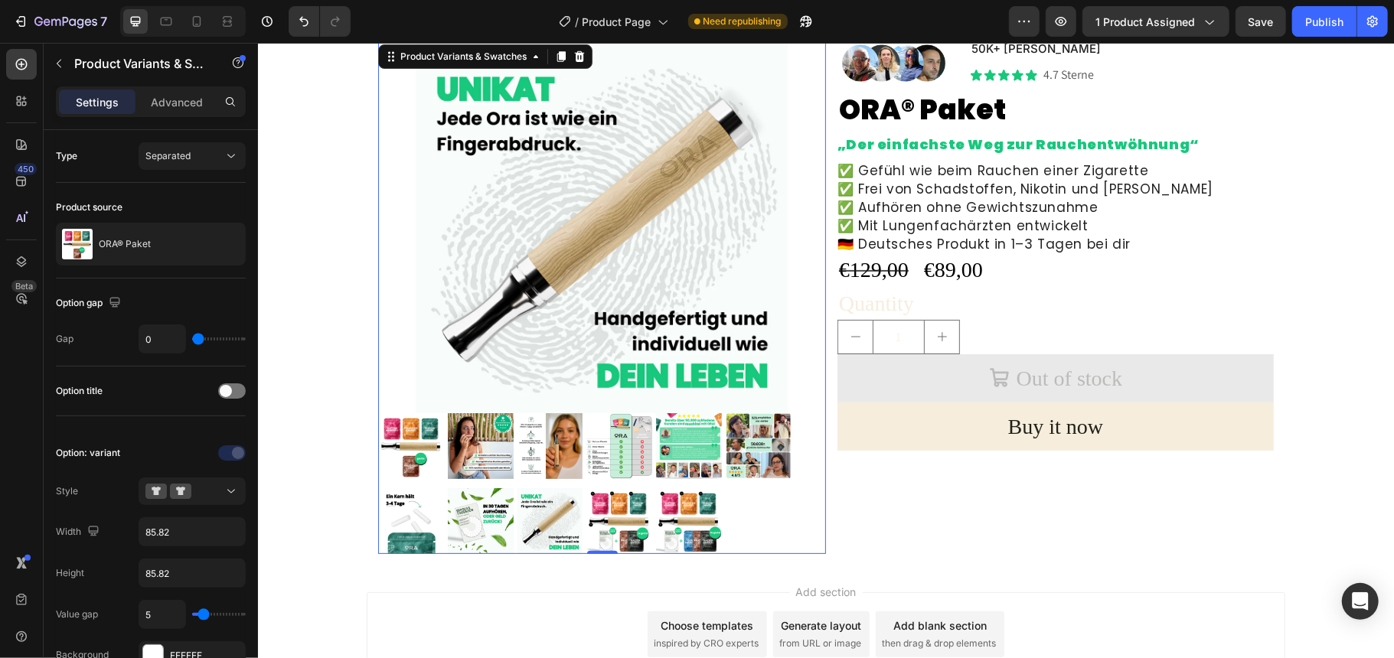
click at [634, 503] on img at bounding box center [619, 521] width 66 height 66
click at [586, 488] on input "p10 p10" at bounding box center [585, 487] width 1 height 1
radio input "true"
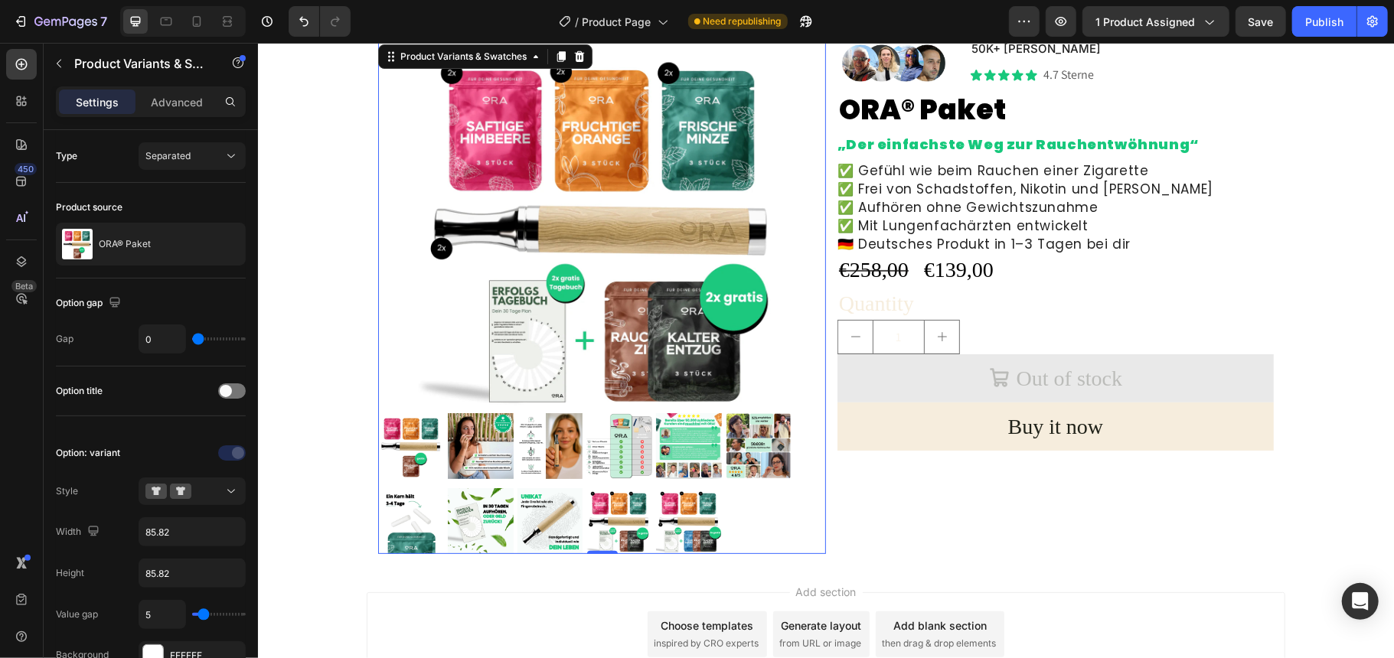
click at [687, 503] on img at bounding box center [688, 521] width 66 height 66
click at [655, 488] on input "p11 p11" at bounding box center [654, 487] width 1 height 1
radio input "true"
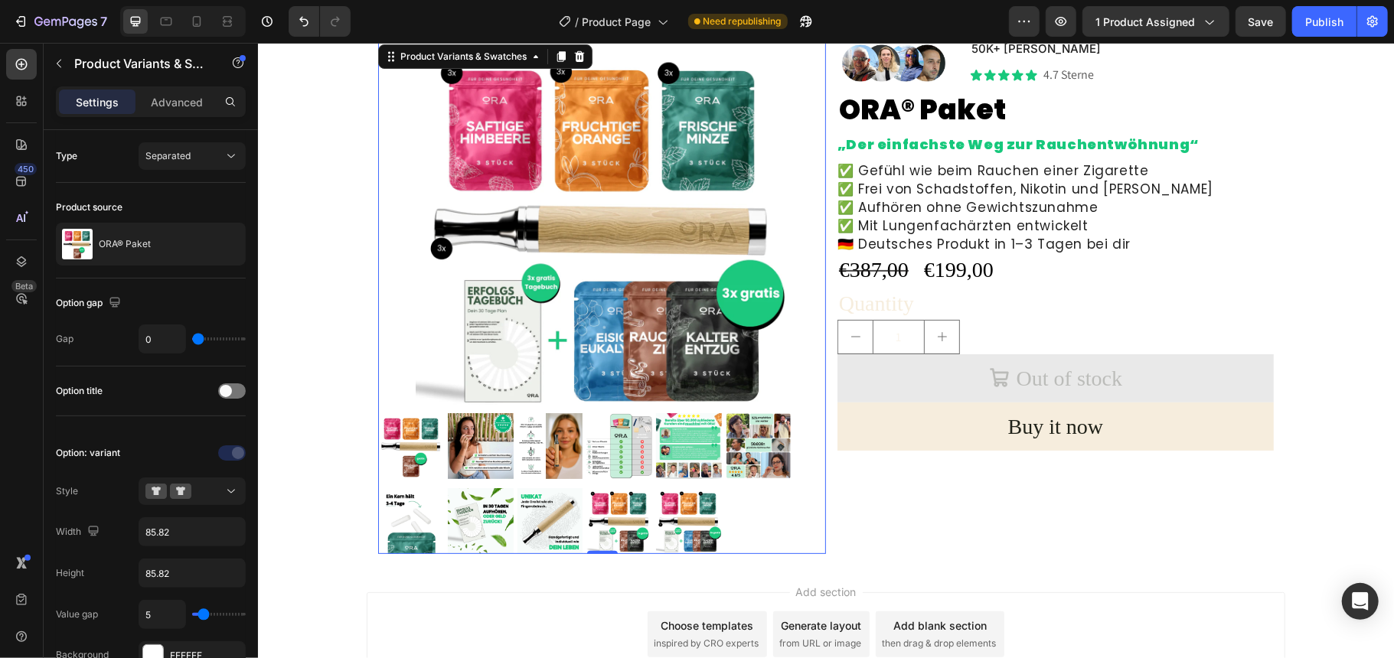
click at [614, 503] on img at bounding box center [619, 521] width 66 height 66
click at [586, 488] on input "p10 p10" at bounding box center [585, 487] width 1 height 1
radio input "true"
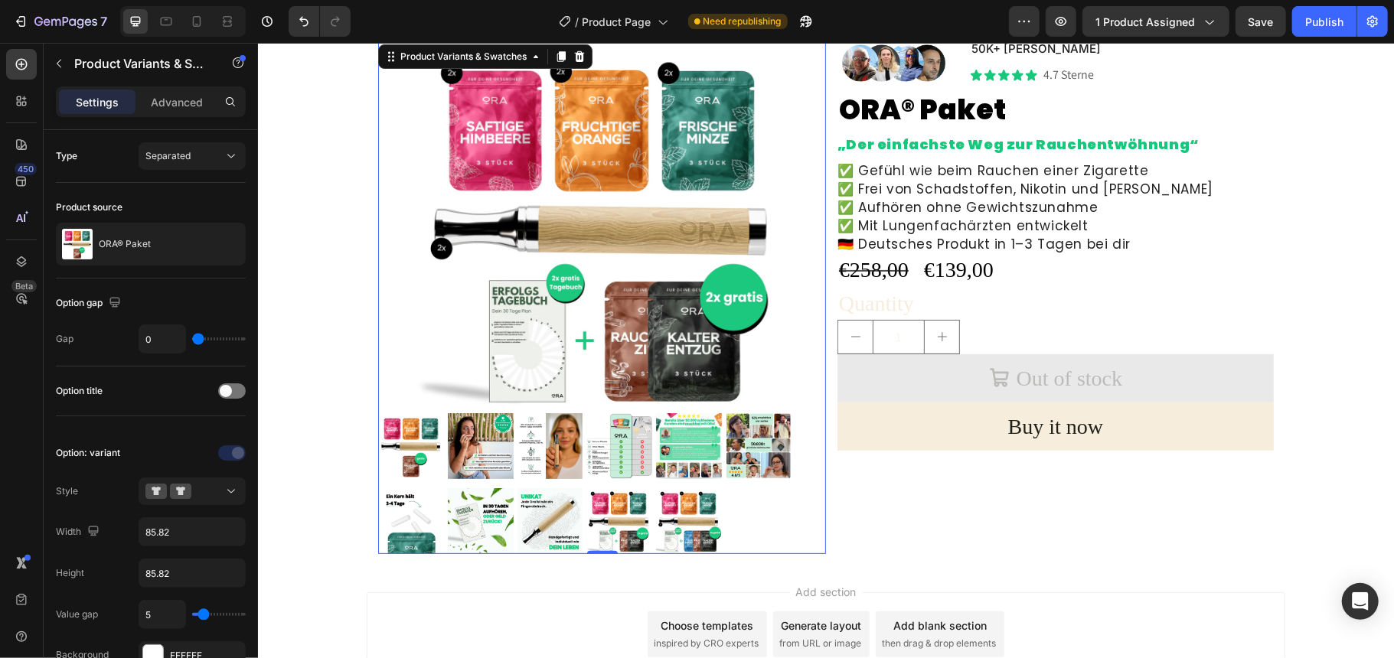
click at [666, 504] on img at bounding box center [688, 521] width 66 height 66
click at [655, 488] on input "p11 p11" at bounding box center [654, 487] width 1 height 1
radio input "true"
